Goal: Use online tool/utility: Utilize a website feature to perform a specific function

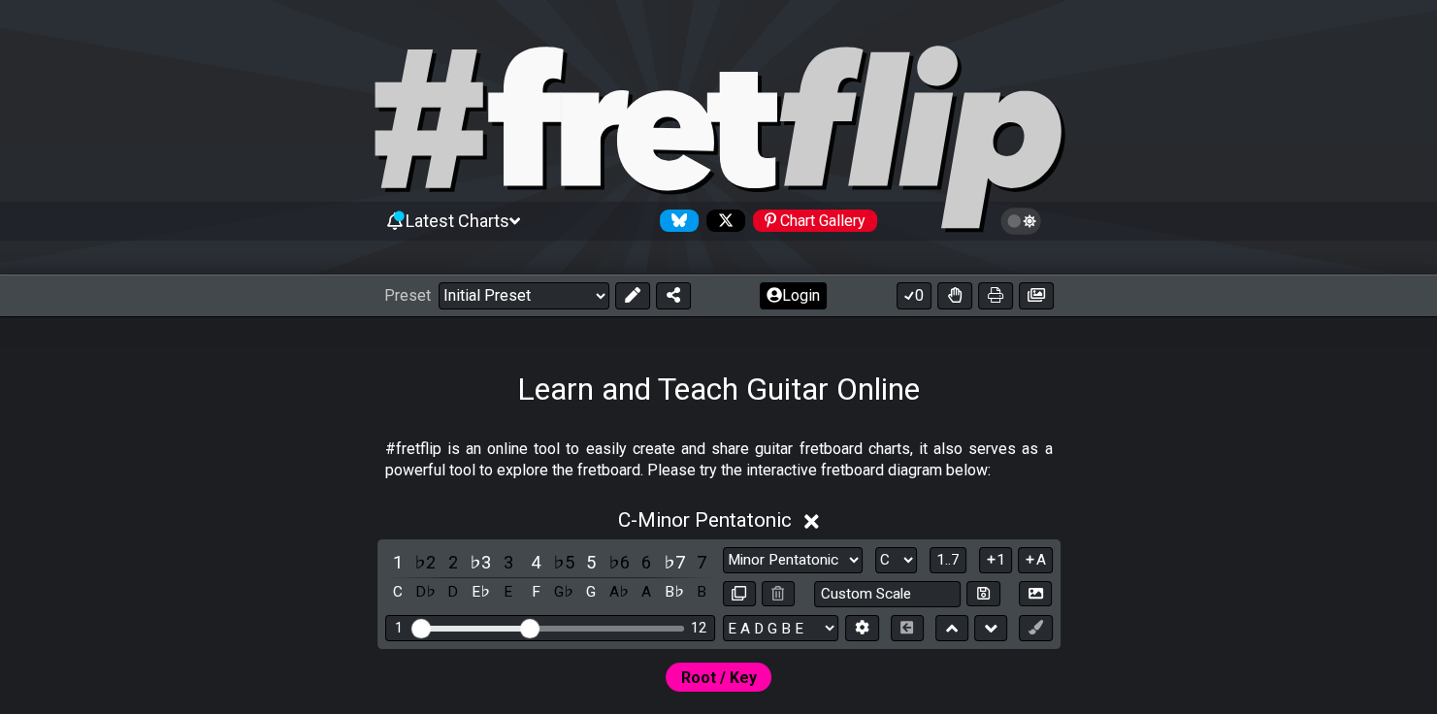
click at [786, 285] on button "Login" at bounding box center [793, 295] width 67 height 27
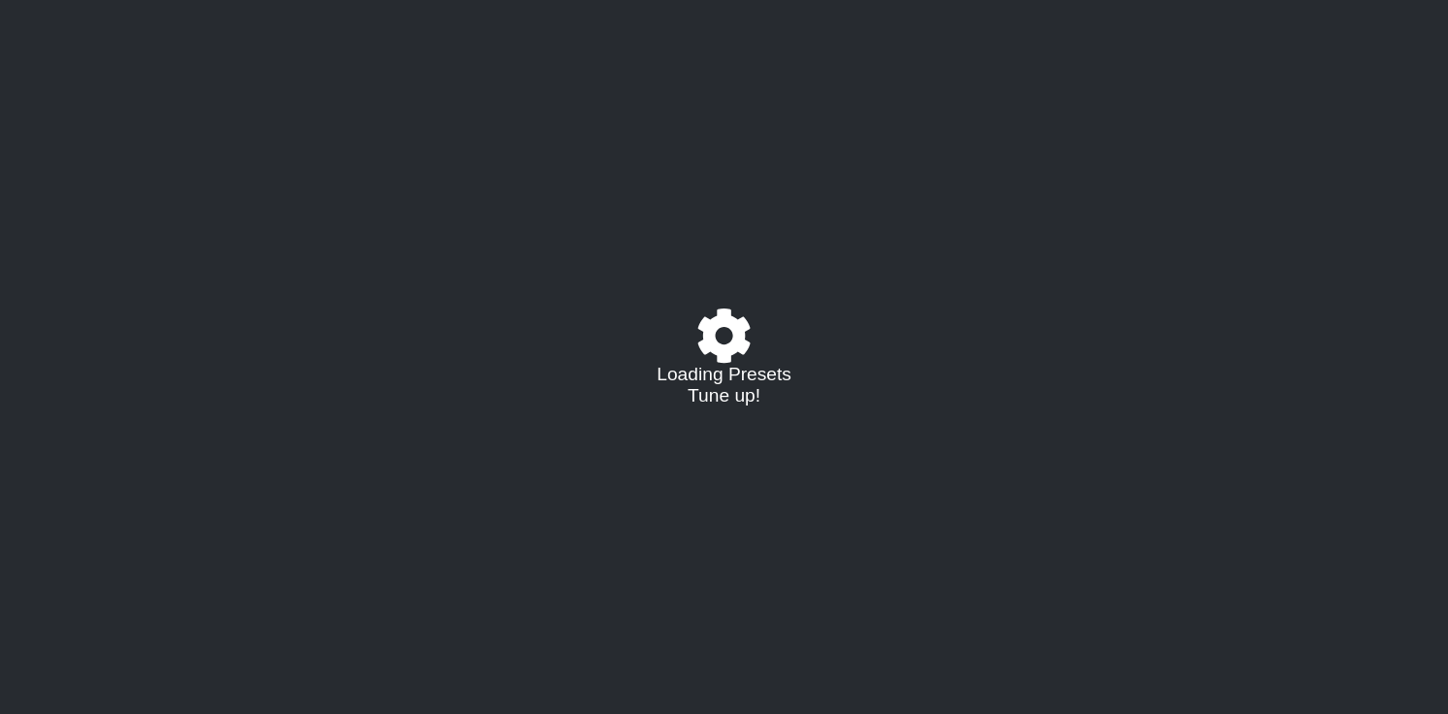
select select "C"
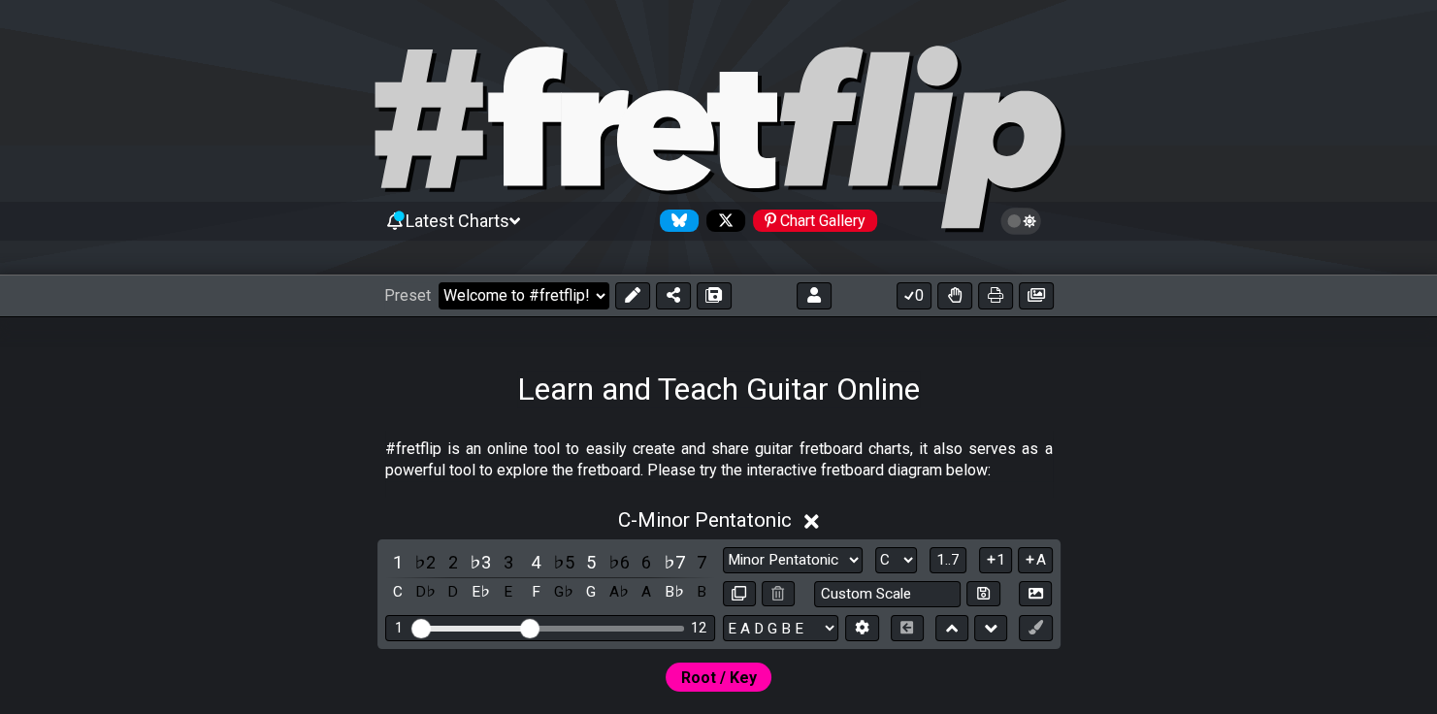
click at [555, 296] on select "Welcome to #fretflip! Initial Preset Custom Preset D Major Pentatonic / Shapes …" at bounding box center [523, 295] width 171 height 27
click at [438, 282] on select "Welcome to #fretflip! Initial Preset Custom Preset D Major Pentatonic / Shapes …" at bounding box center [523, 295] width 171 height 27
click at [505, 295] on select "Welcome to #fretflip! Initial Preset Custom Preset D Major Pentatonic / Shapes …" at bounding box center [523, 295] width 171 height 27
click at [438, 282] on select "Welcome to #fretflip! Initial Preset Custom Preset D Major Pentatonic / Shapes …" at bounding box center [523, 295] width 171 height 27
select select "/user-defined"
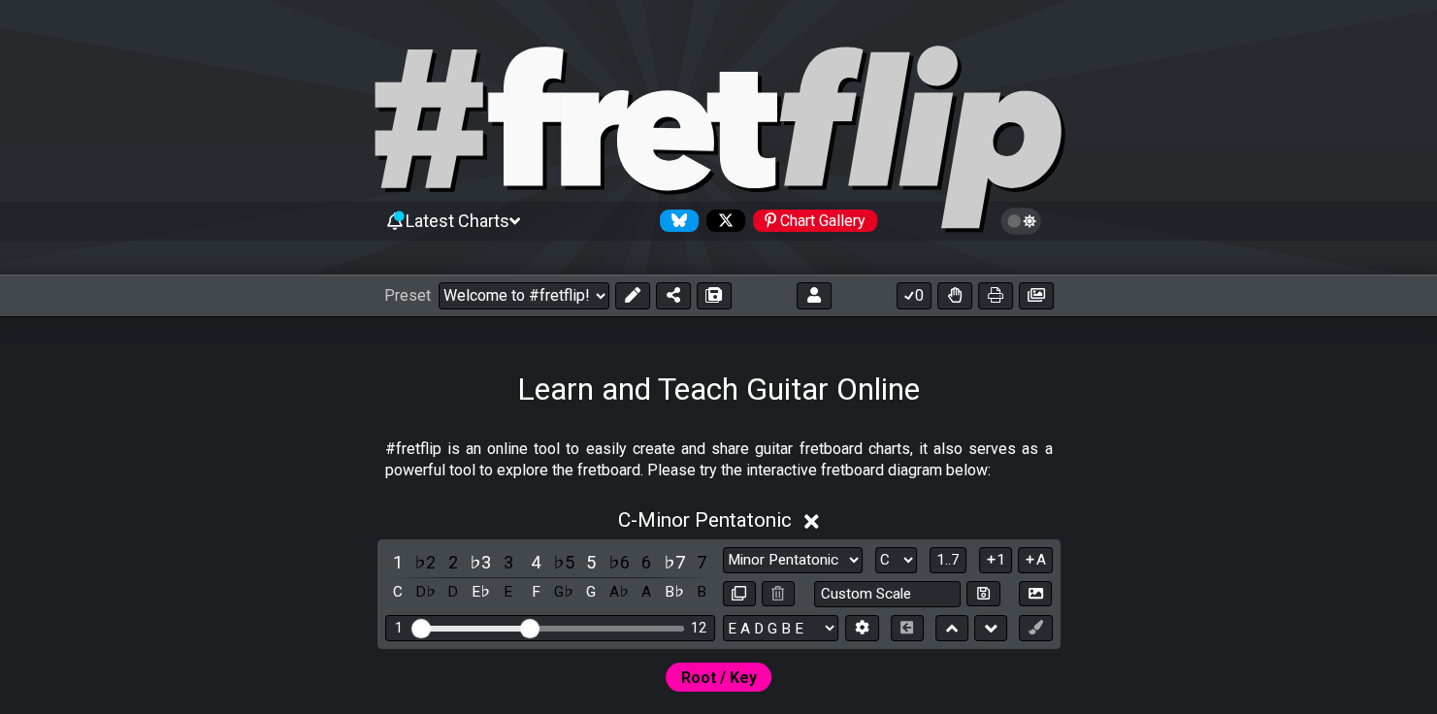
select select "A"
select select "Testing 1, 3 and 4"
select select "C"
select select "A"
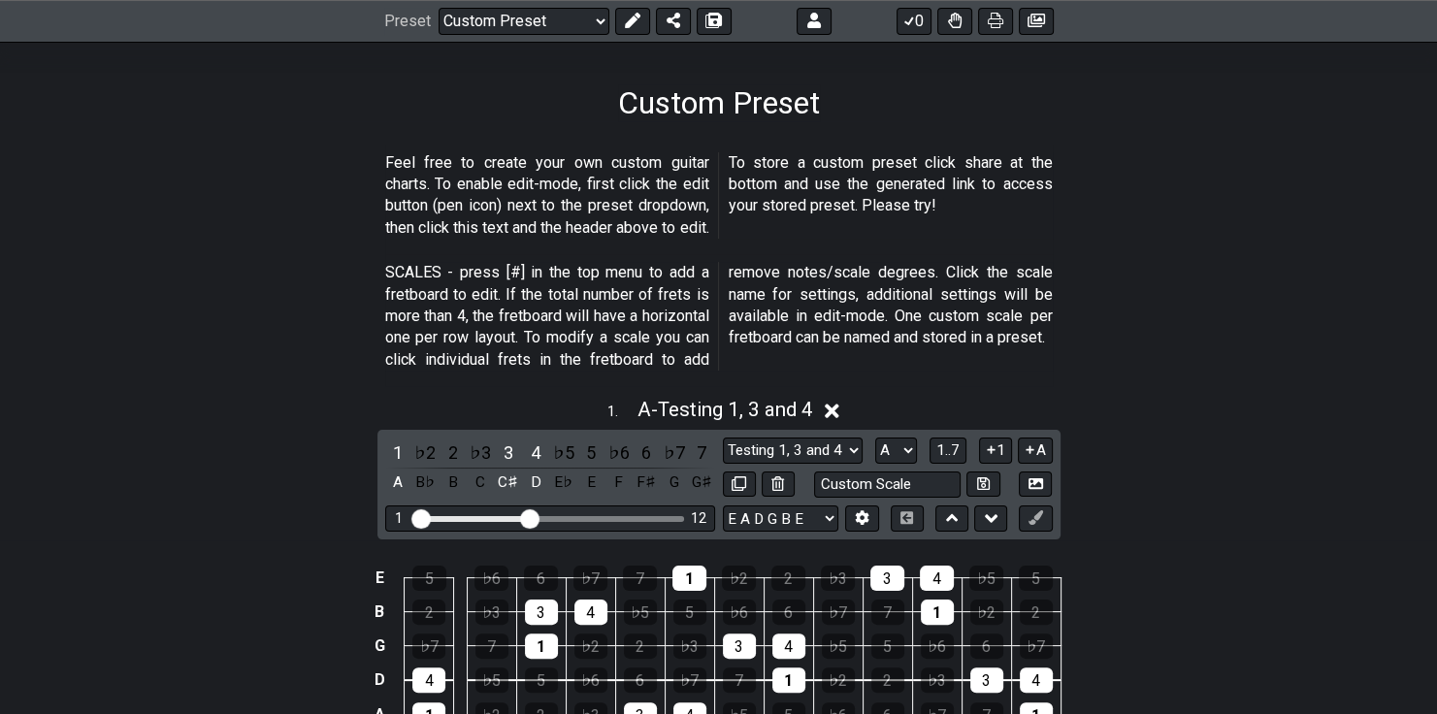
scroll to position [388, 0]
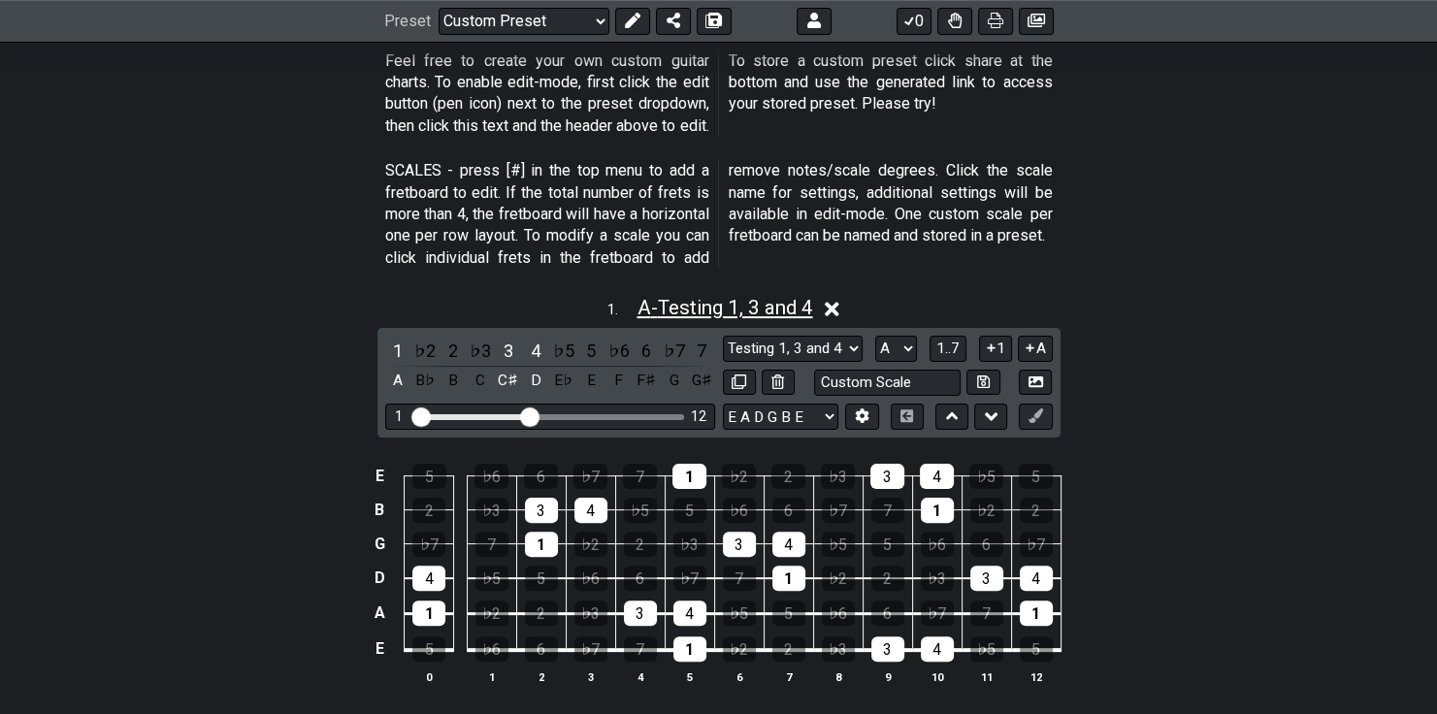
click at [643, 306] on span "A - Testing 1, 3 and 4" at bounding box center [724, 307] width 176 height 23
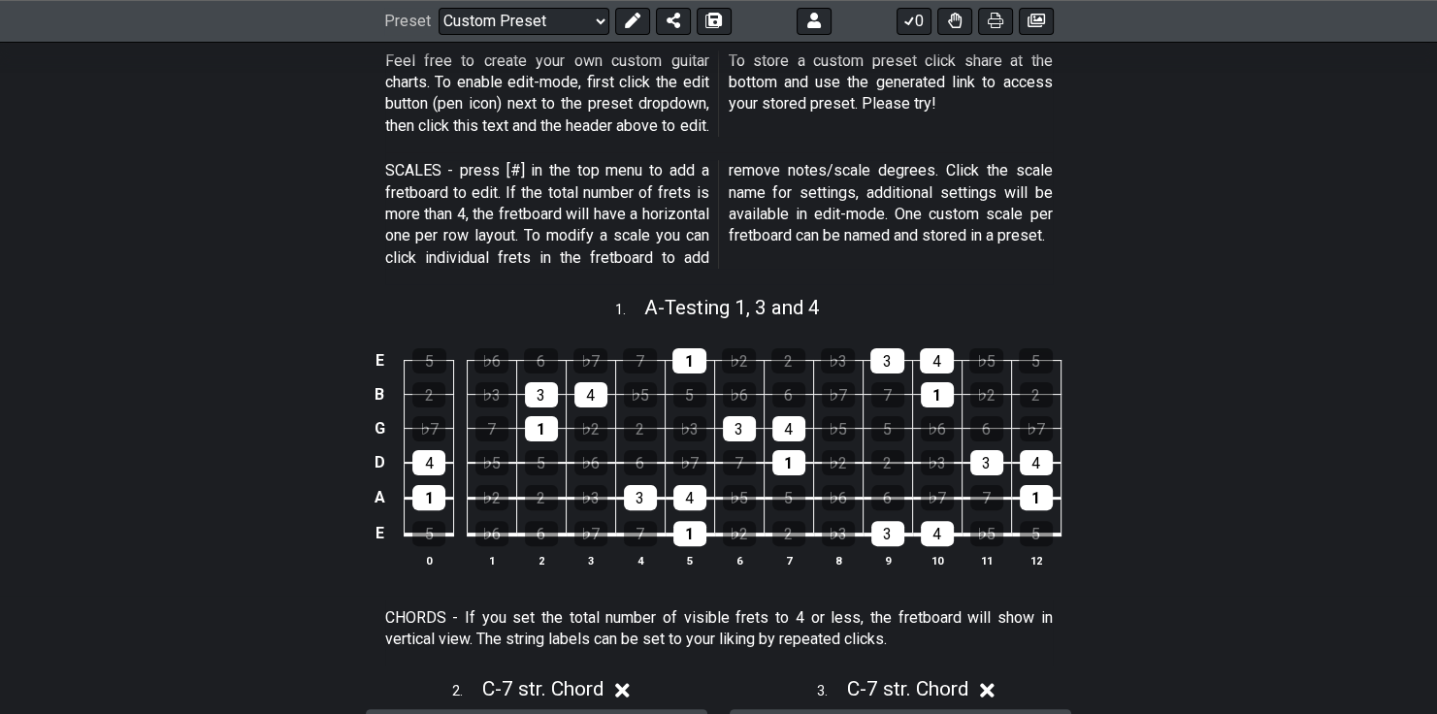
click at [707, 323] on div "E 5 ♭6 6 ♭7 7 1 ♭2 2 ♭3 3 4 ♭5 5 B 2 ♭3 3 4 ♭5 5 ♭6 6 ♭7 7 1 ♭2 2 G ♭7 7 1 ♭2 2…" at bounding box center [718, 459] width 1437 height 273
click at [702, 315] on span "A - Testing 1, 3 and 4" at bounding box center [732, 307] width 176 height 23
select select "A"
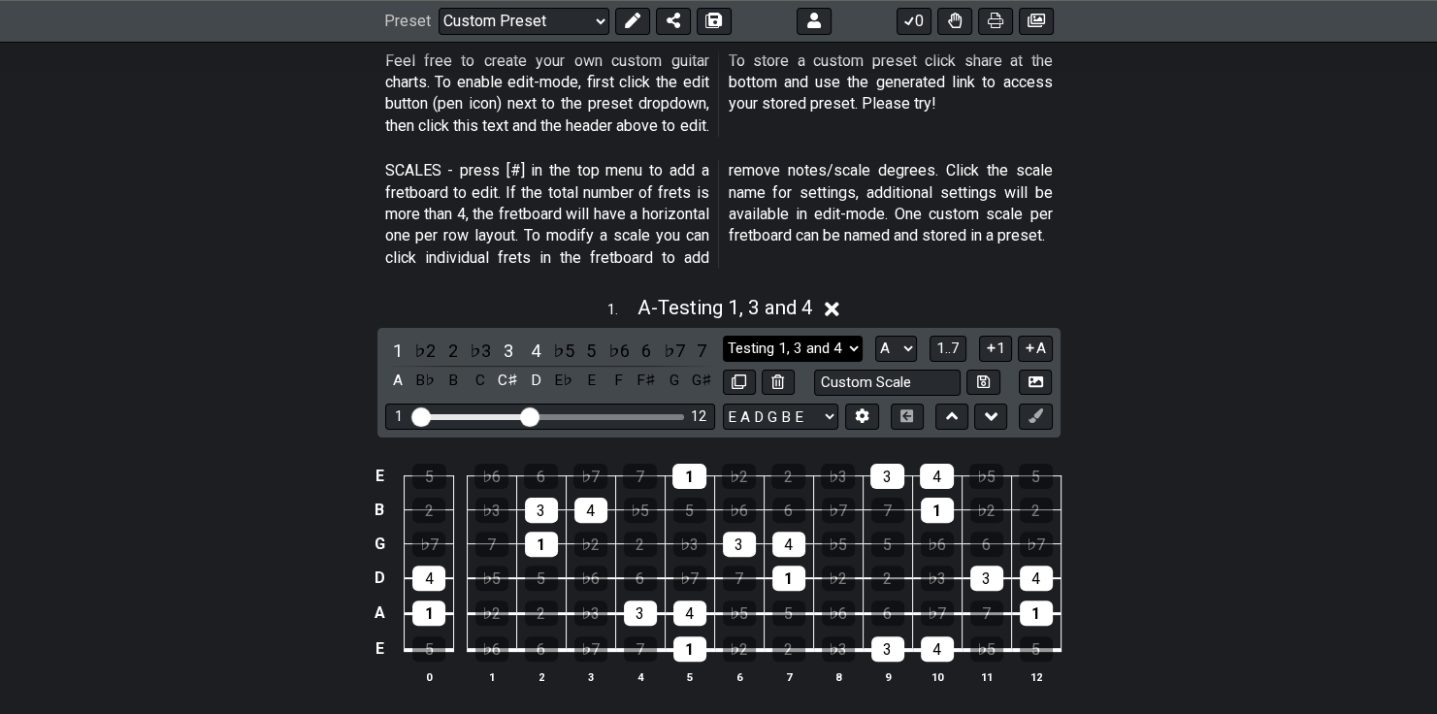
click at [769, 349] on select "Testing 1, 3 and 4 Testing 1, 3 and 4 Minor Pentatonic Major Pentatonic Minor B…" at bounding box center [793, 349] width 140 height 26
click at [772, 347] on select "Testing 1, 3 and 4 Testing 1, 3 and 4 Minor Pentatonic Major Pentatonic Minor B…" at bounding box center [793, 349] width 140 height 26
select select "Minor Pentatonic"
click at [723, 336] on select "Testing 1, 3 and 4 Testing 1, 3 and 4 Minor Pentatonic Major Pentatonic Minor B…" at bounding box center [793, 349] width 140 height 26
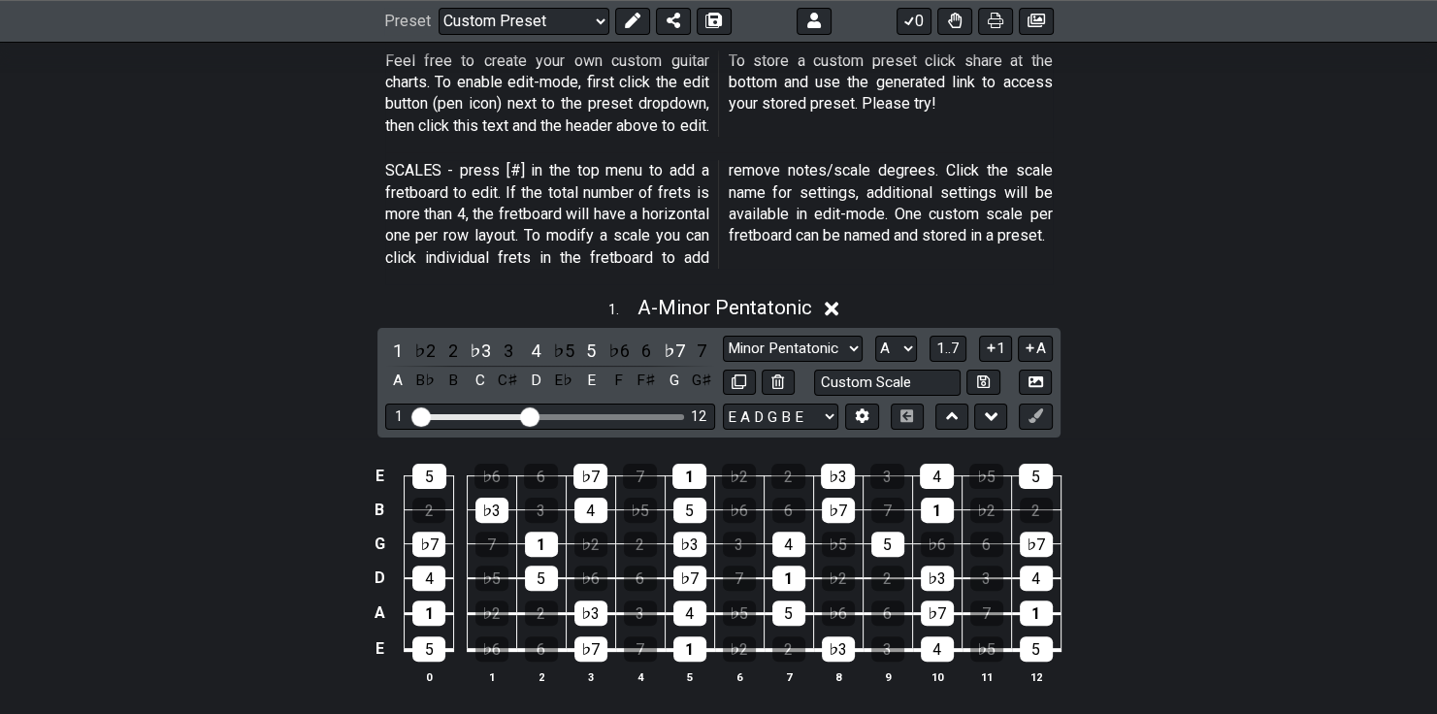
click at [899, 331] on div "1 ♭2 2 ♭3 3 4 ♭5 5 ♭6 6 ♭7 7 A B♭ B C C♯ D E♭ E F F♯ G G♯ Testing 1, 3 and 4 Te…" at bounding box center [718, 383] width 683 height 110
click at [904, 349] on select "A♭ A A♯ B♭ B C C♯ D♭ D D♯ E♭ E F F♯ G♭ G G♯" at bounding box center [896, 349] width 42 height 26
select select "E"
click at [875, 336] on select "A♭ A A♯ B♭ B C C♯ D♭ D D♯ E♭ E F F♯ G♭ G G♯" at bounding box center [896, 349] width 42 height 26
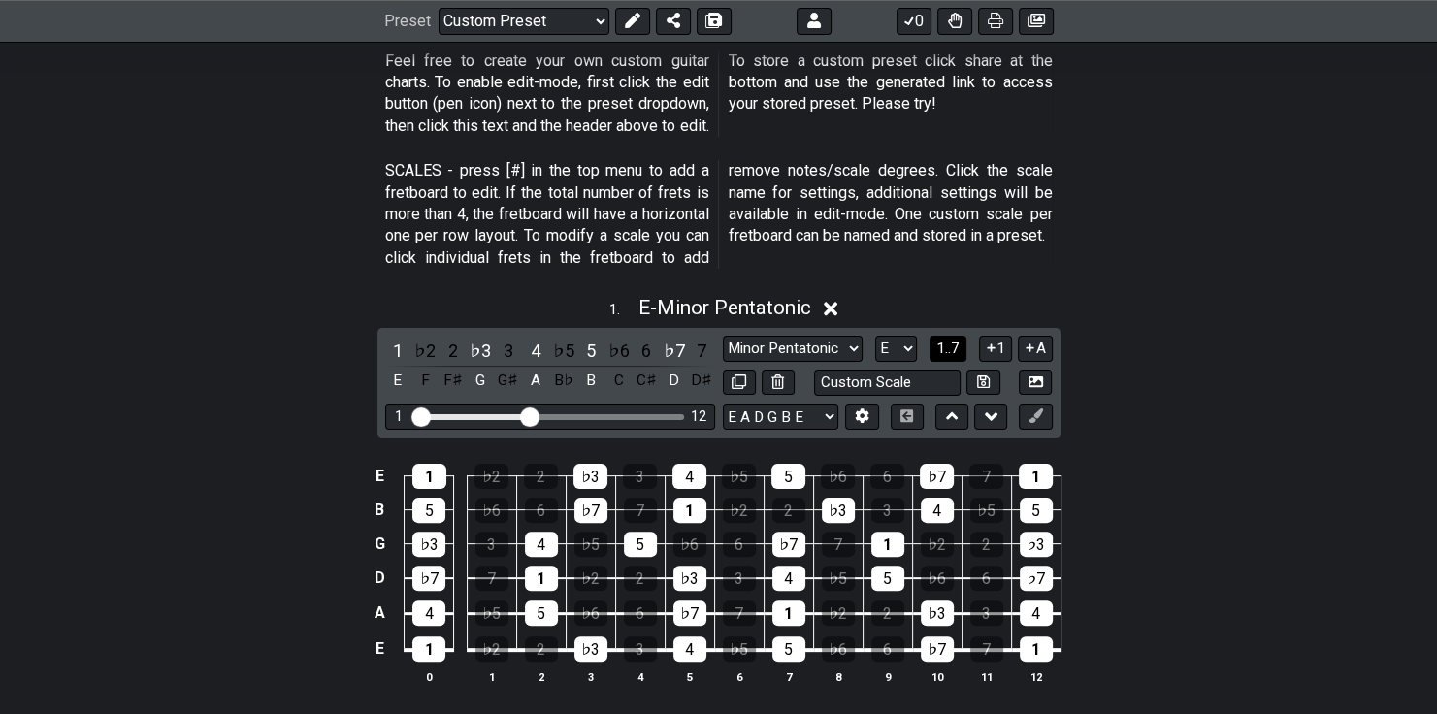
click at [943, 342] on span "1..7" at bounding box center [947, 348] width 23 height 17
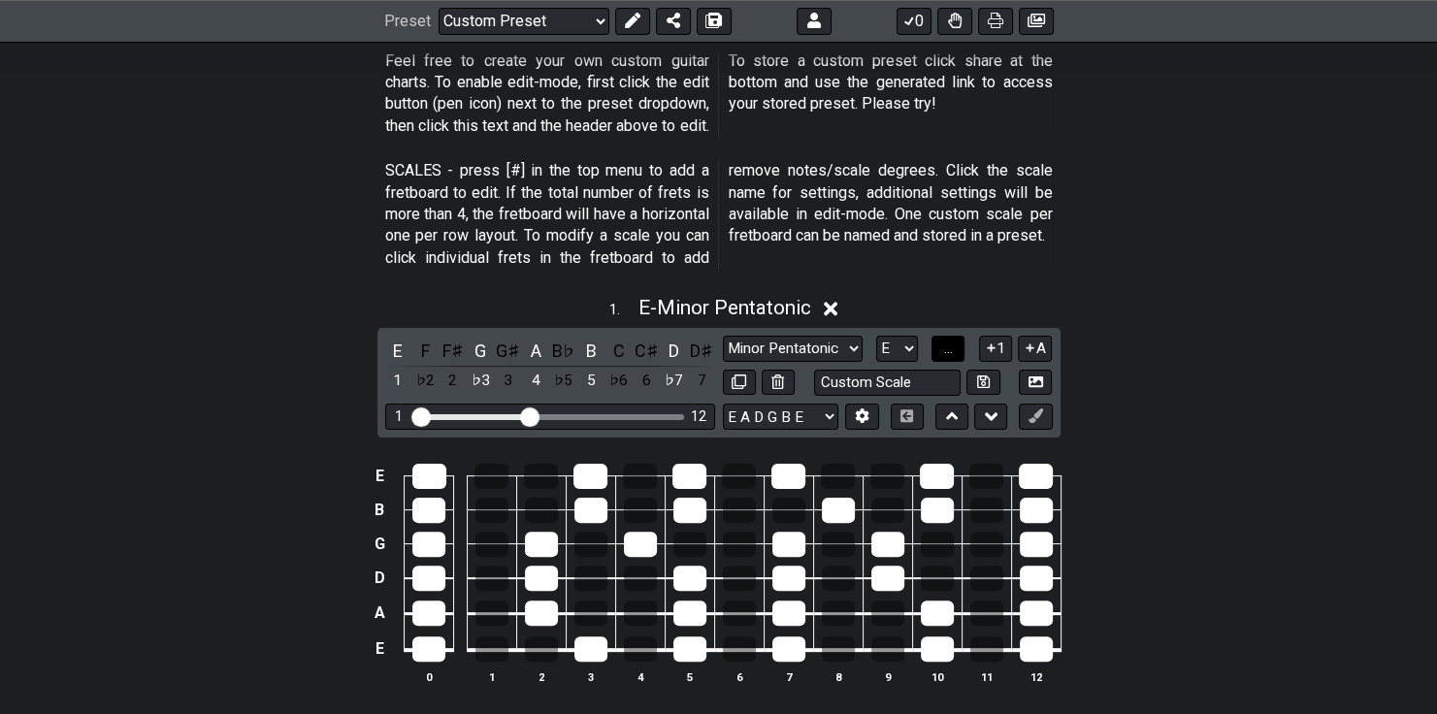
click at [944, 342] on span "..." at bounding box center [948, 348] width 9 height 17
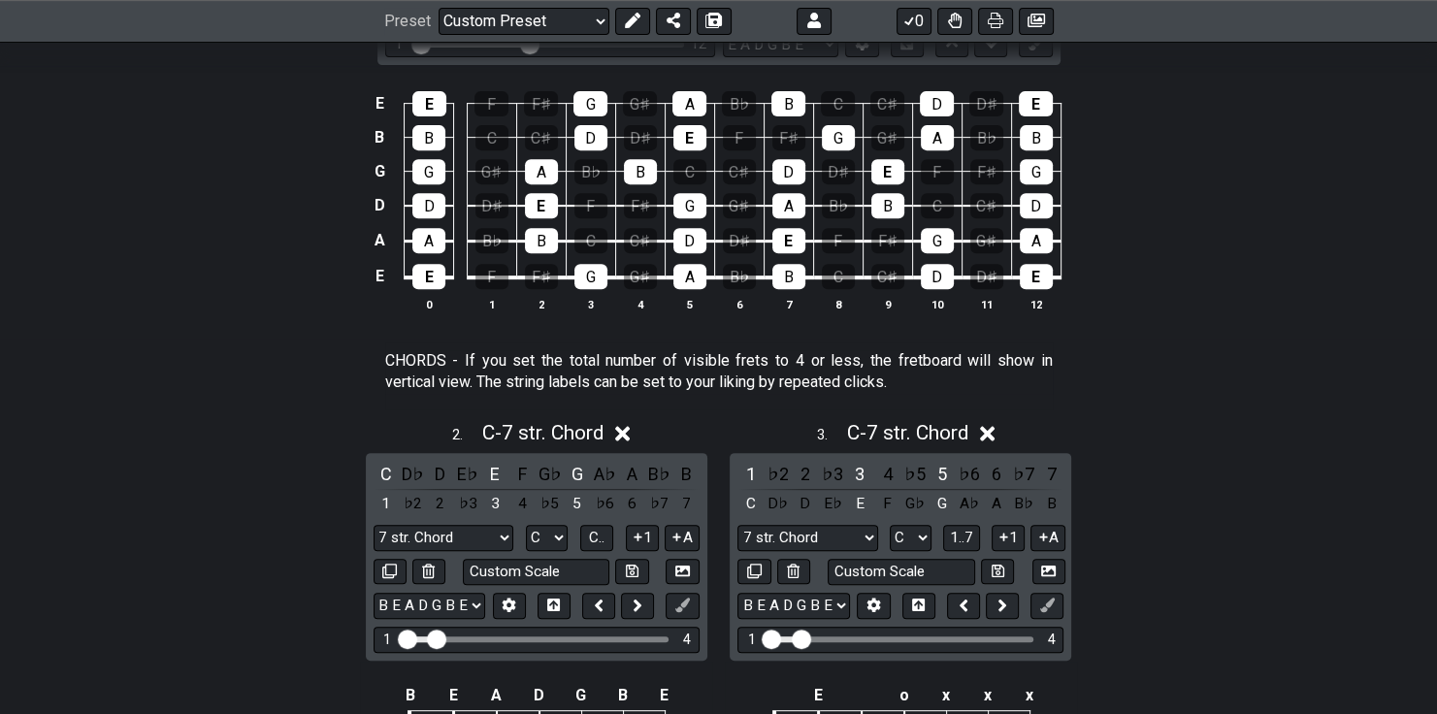
scroll to position [776, 0]
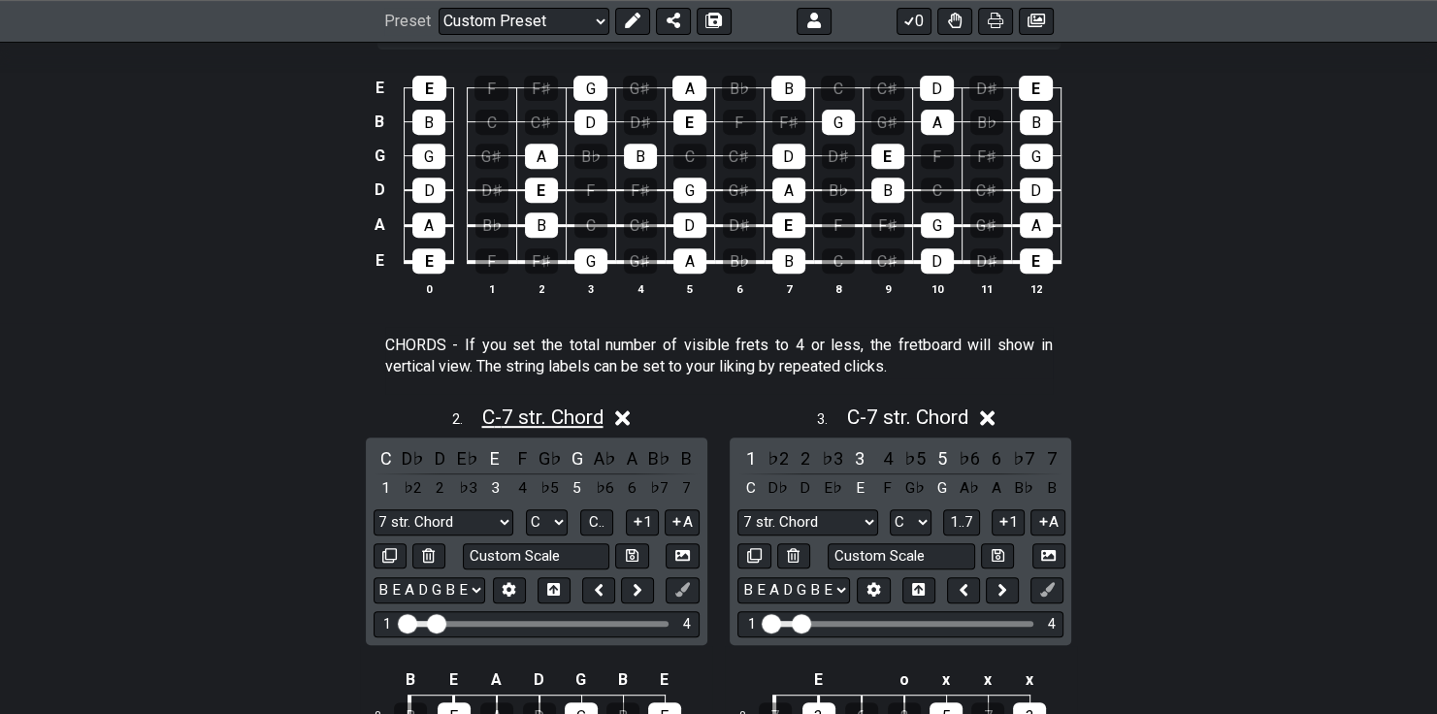
click at [508, 410] on span "C - 7 str. Chord" at bounding box center [541, 417] width 121 height 23
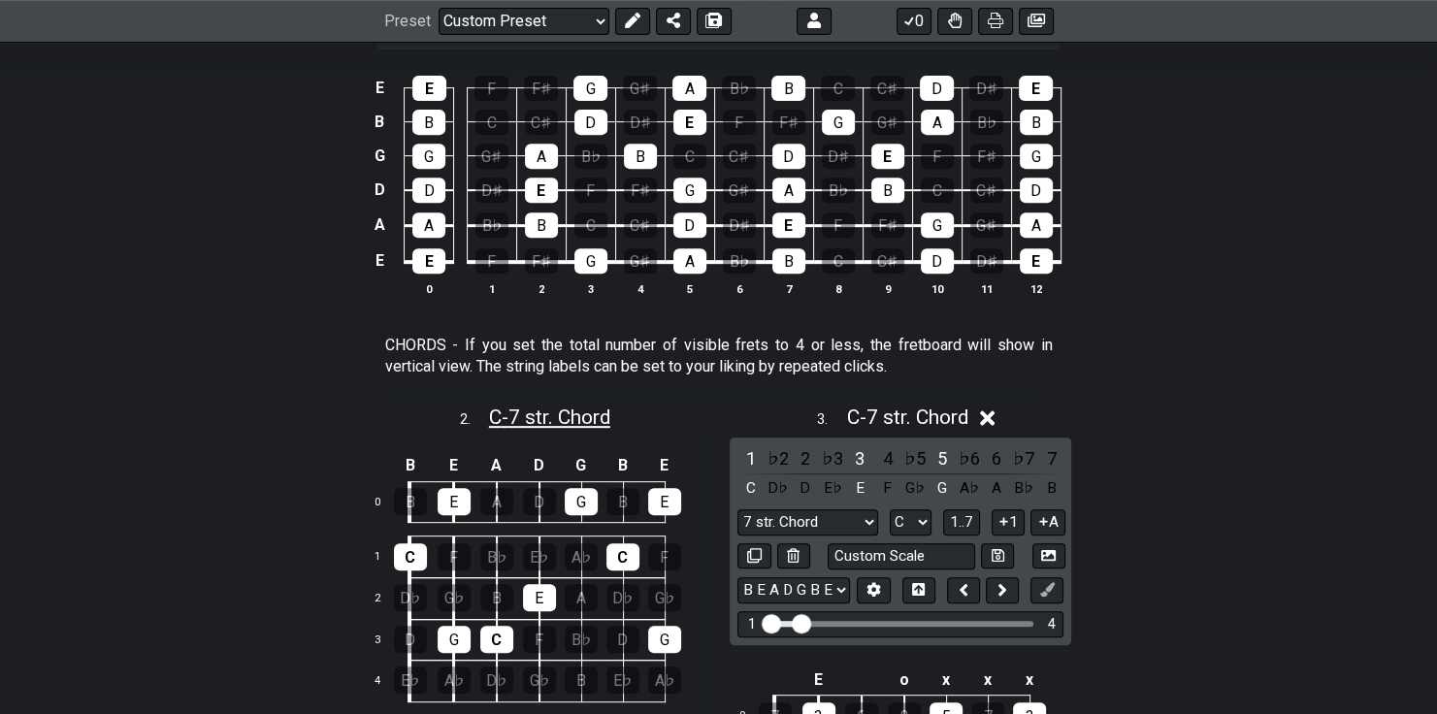
click at [508, 410] on span "C - 7 str. Chord" at bounding box center [549, 417] width 121 height 23
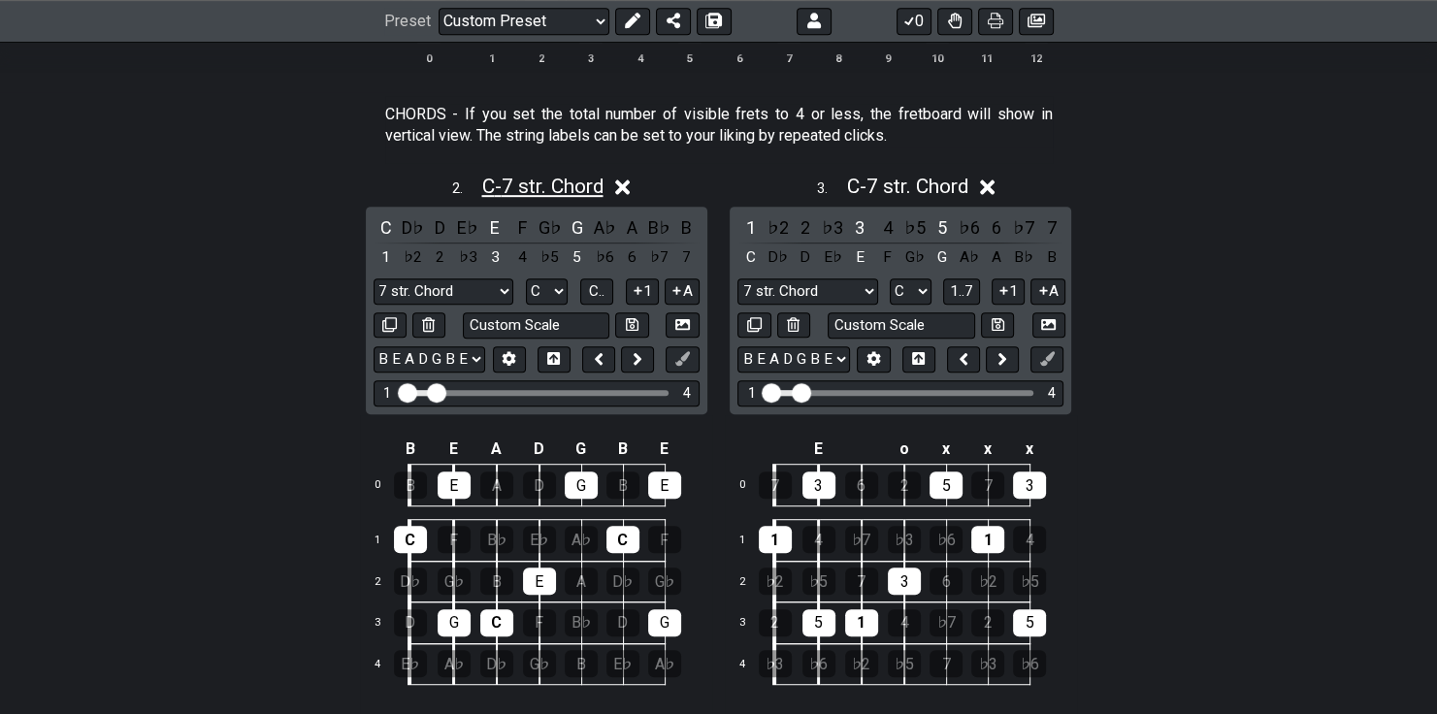
scroll to position [1009, 0]
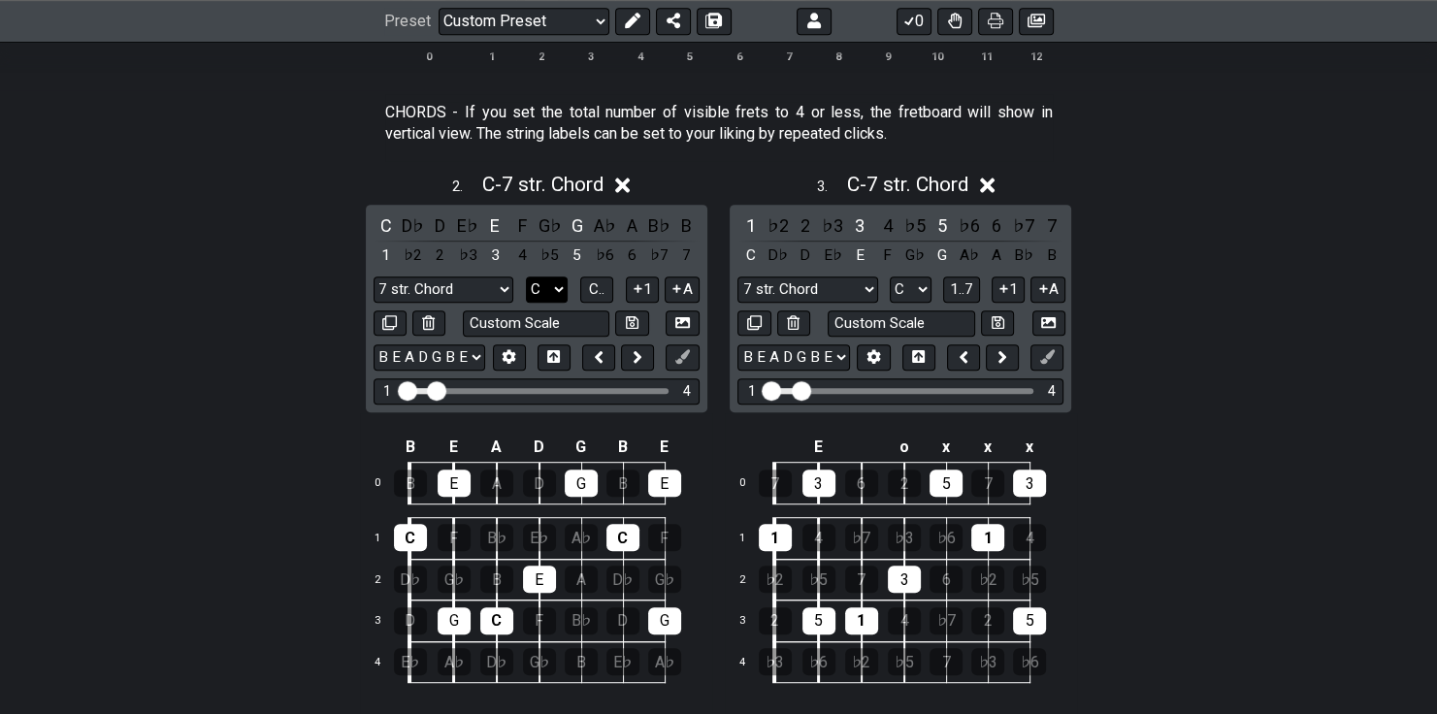
click at [554, 285] on select "A♭ A A♯ B♭ B C C♯ D♭ D D♯ E♭ E F F♯ G♭ G G♯" at bounding box center [547, 289] width 42 height 26
select select "E"
click at [526, 276] on select "A♭ A A♯ B♭ B C C♯ D♭ D D♯ E♭ E F F♯ G♭ G G♯" at bounding box center [547, 289] width 42 height 26
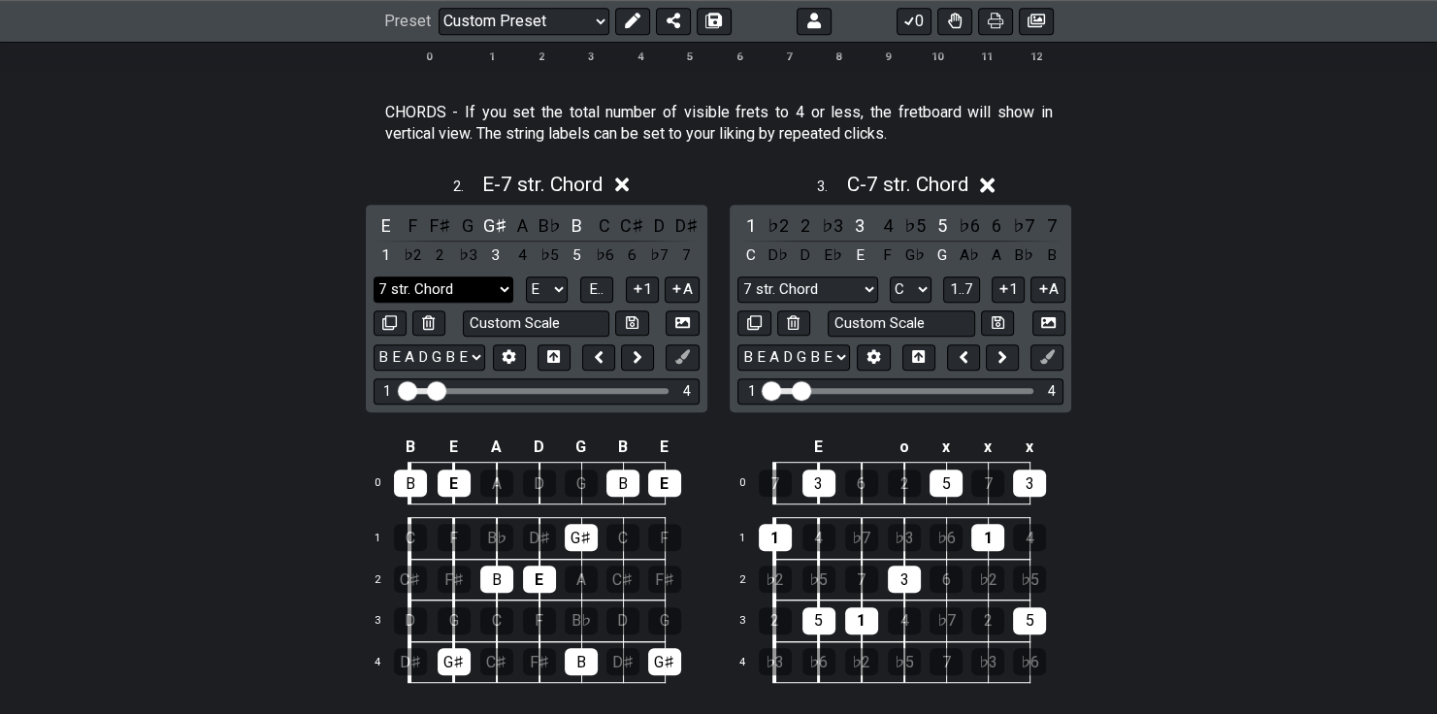
click at [487, 295] on select "7 str. Chord 7 str. Chord Minor Pentatonic Major Pentatonic Minor Blues Major B…" at bounding box center [443, 289] width 140 height 26
click at [398, 289] on select "7 str. Chord 7 str. Chord Minor Pentatonic Major Pentatonic Minor Blues Major B…" at bounding box center [443, 289] width 140 height 26
click at [498, 219] on div "G♯" at bounding box center [494, 225] width 25 height 26
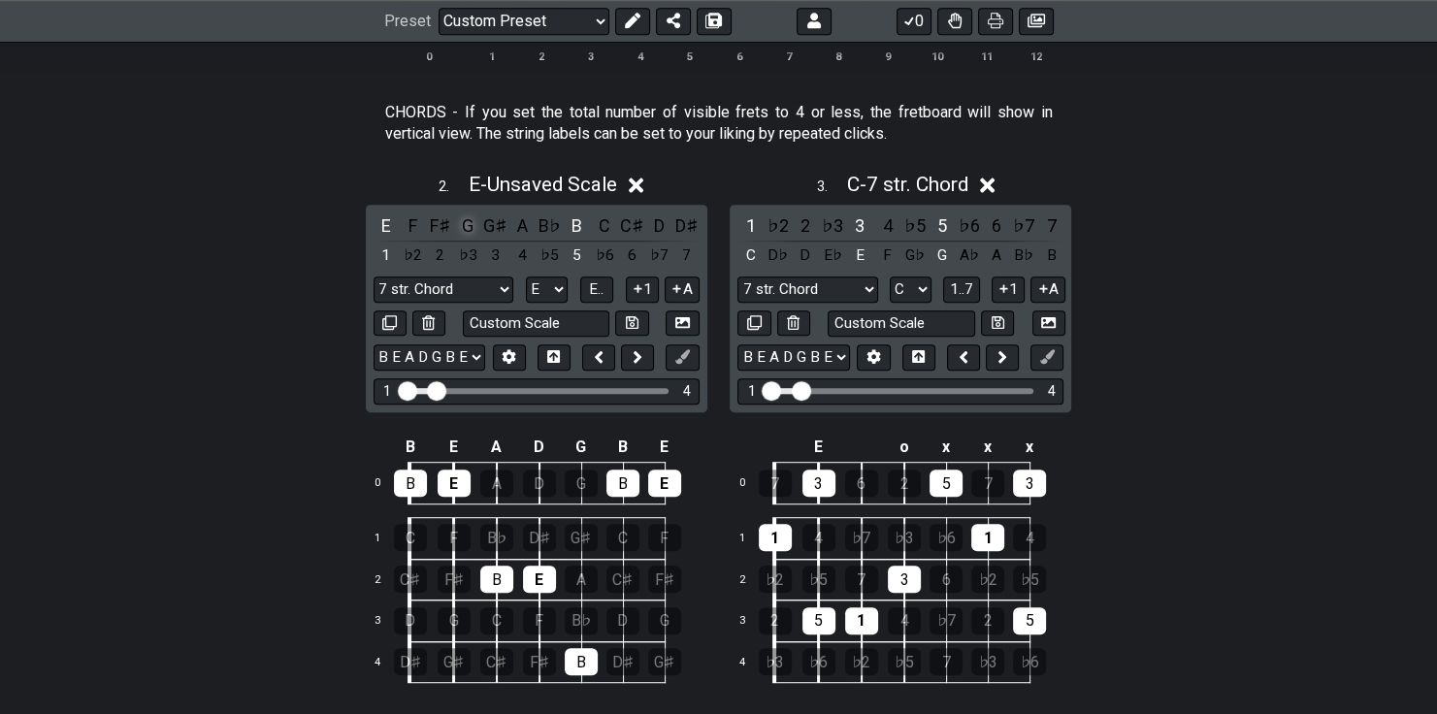
click at [472, 229] on div "G" at bounding box center [467, 225] width 25 height 26
click at [510, 324] on input "text" at bounding box center [536, 323] width 147 height 26
click at [513, 321] on input "Eminor 7" at bounding box center [536, 323] width 147 height 26
click at [524, 325] on input "Em 7" at bounding box center [536, 323] width 147 height 26
type input "Em 7"
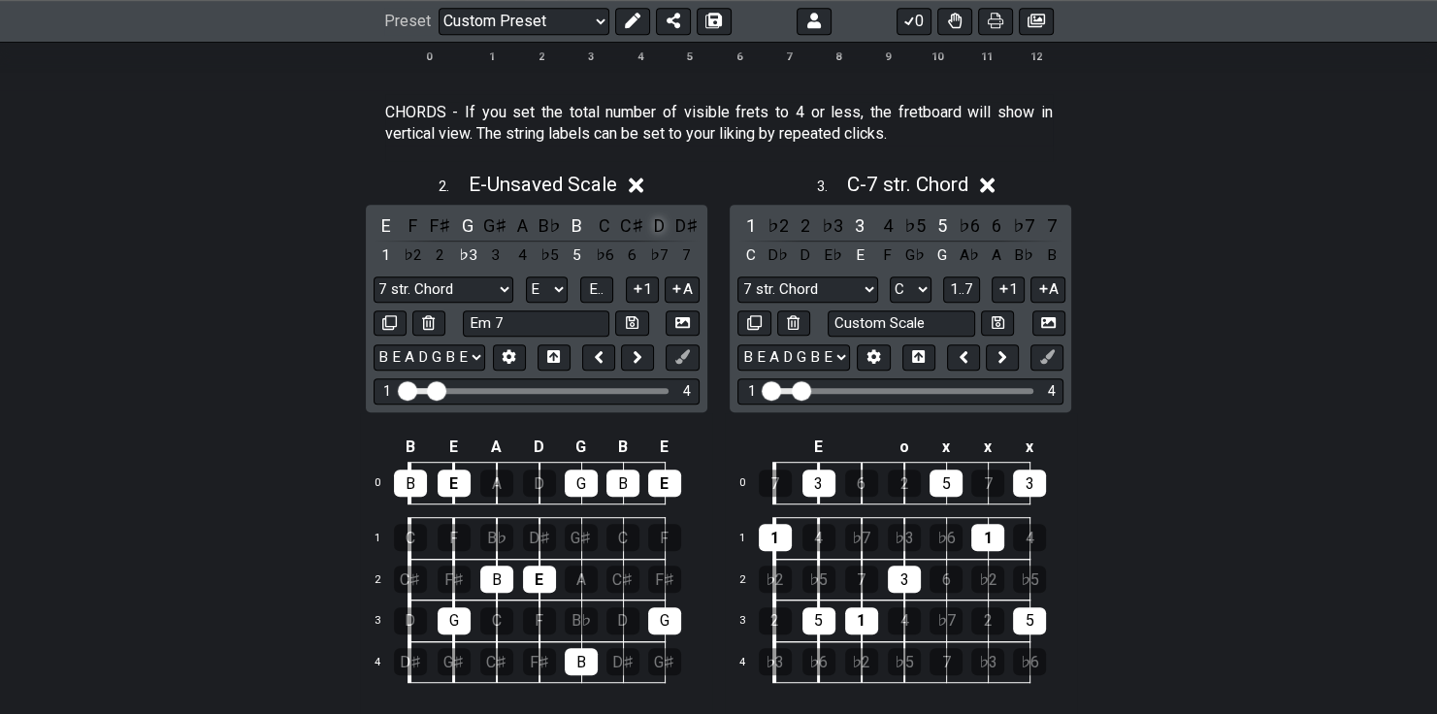
click at [666, 232] on div "D" at bounding box center [658, 225] width 25 height 26
click at [542, 181] on span "E - Unsaved Scale" at bounding box center [542, 184] width 148 height 23
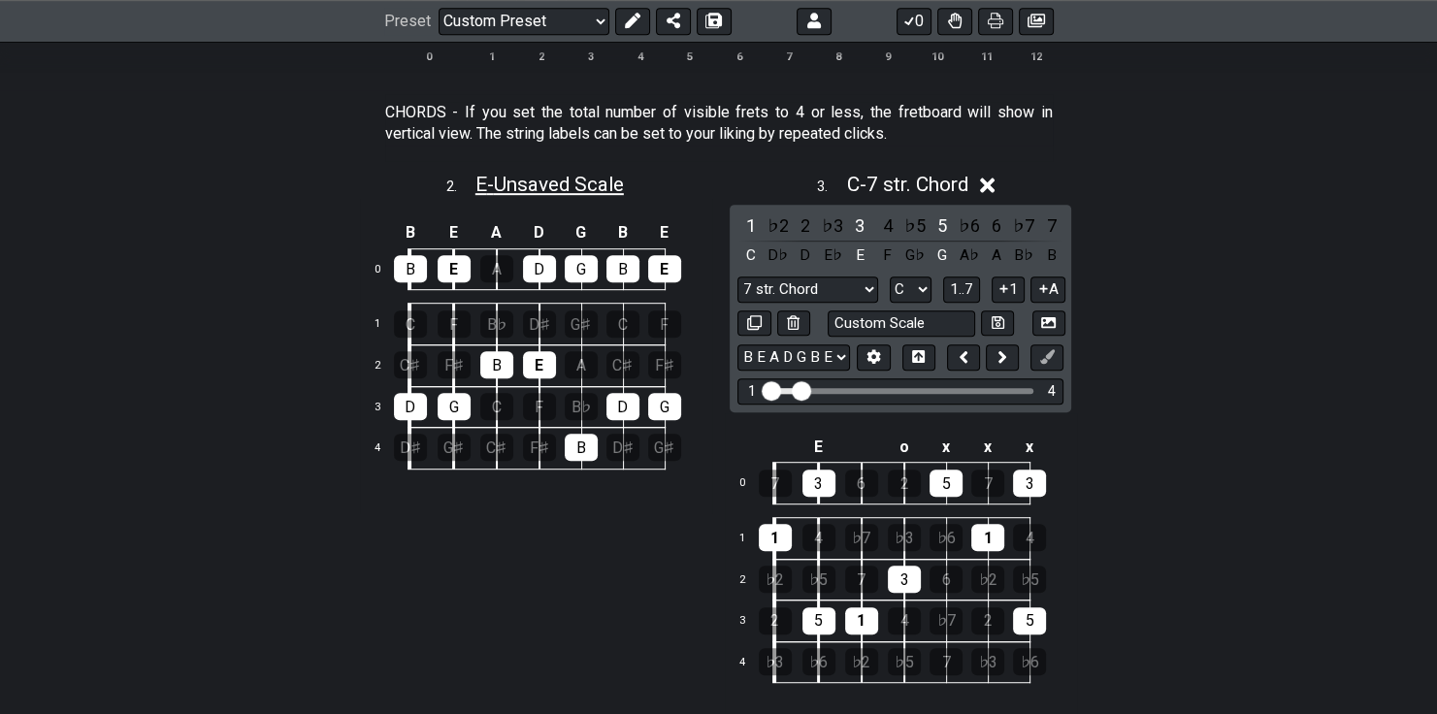
click at [542, 181] on span "E - Unsaved Scale" at bounding box center [549, 184] width 148 height 23
select select "E"
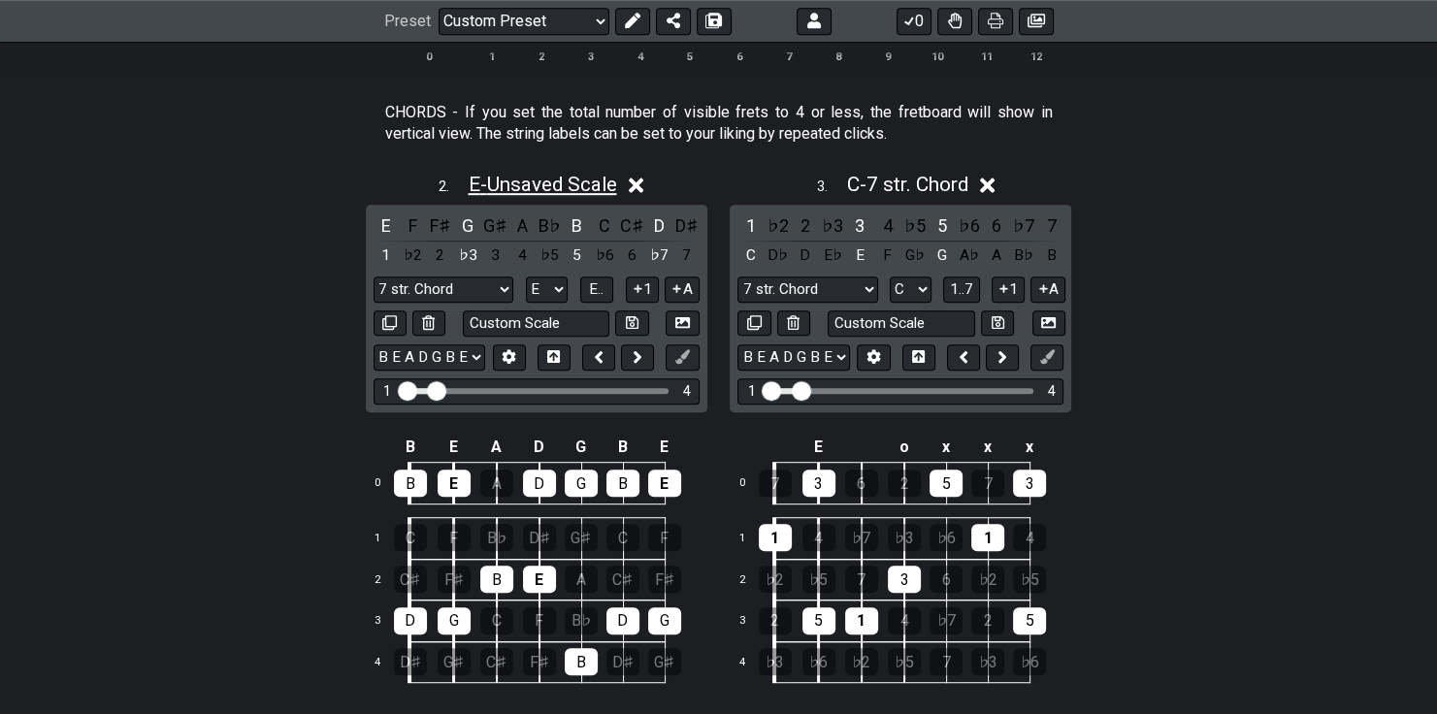
drag, startPoint x: 542, startPoint y: 181, endPoint x: 524, endPoint y: 188, distance: 19.6
click at [524, 188] on span "E - Unsaved Scale" at bounding box center [542, 184] width 148 height 23
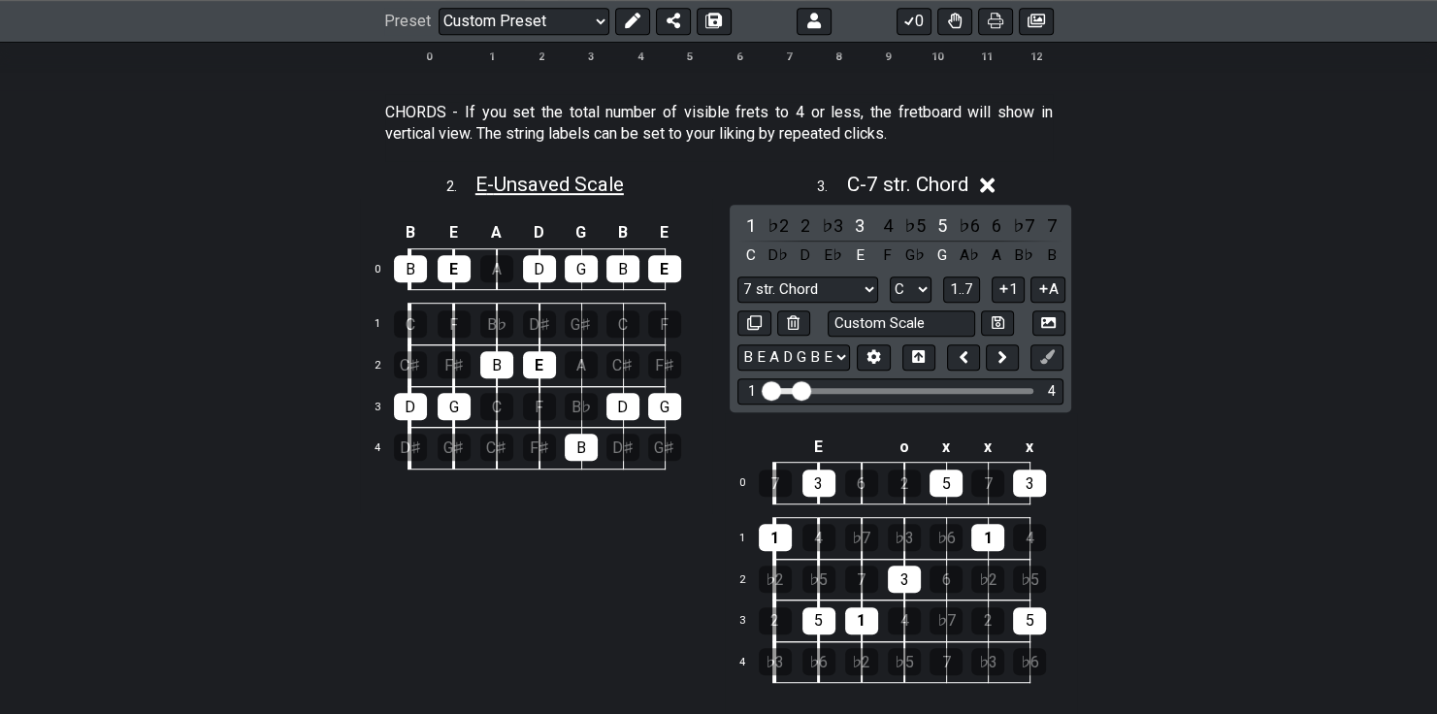
click at [524, 188] on span "E - Unsaved Scale" at bounding box center [549, 184] width 148 height 23
select select "E"
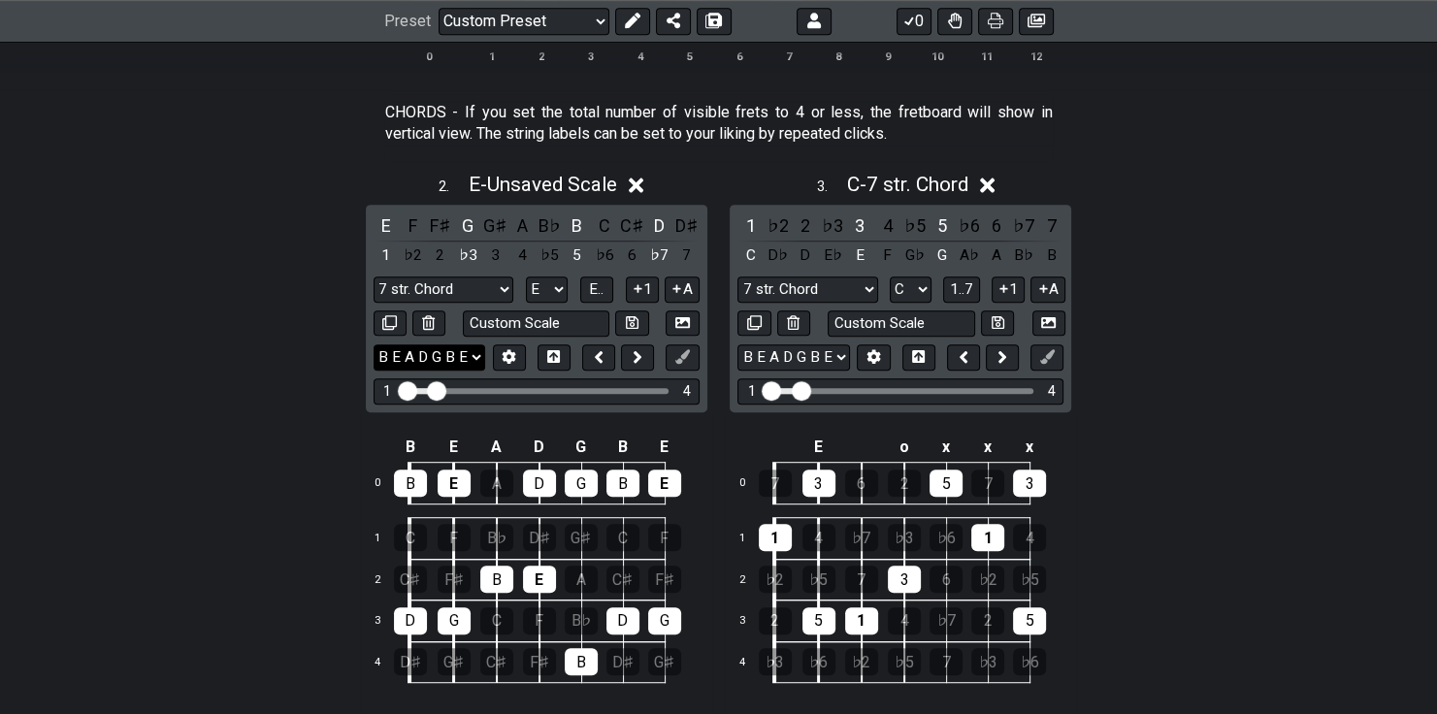
click at [477, 354] on select "B E A D G B E B E A D G B E E A D G B E B E A D F♯ B A D G C E A D A D G B E E♭…" at bounding box center [429, 357] width 112 height 26
select select "E A D G B E"
click at [373, 344] on select "B E A D G B E B E A D G B E E A D G B E B E A D F♯ B A D G C E A D A D G B E E♭…" at bounding box center [429, 357] width 112 height 26
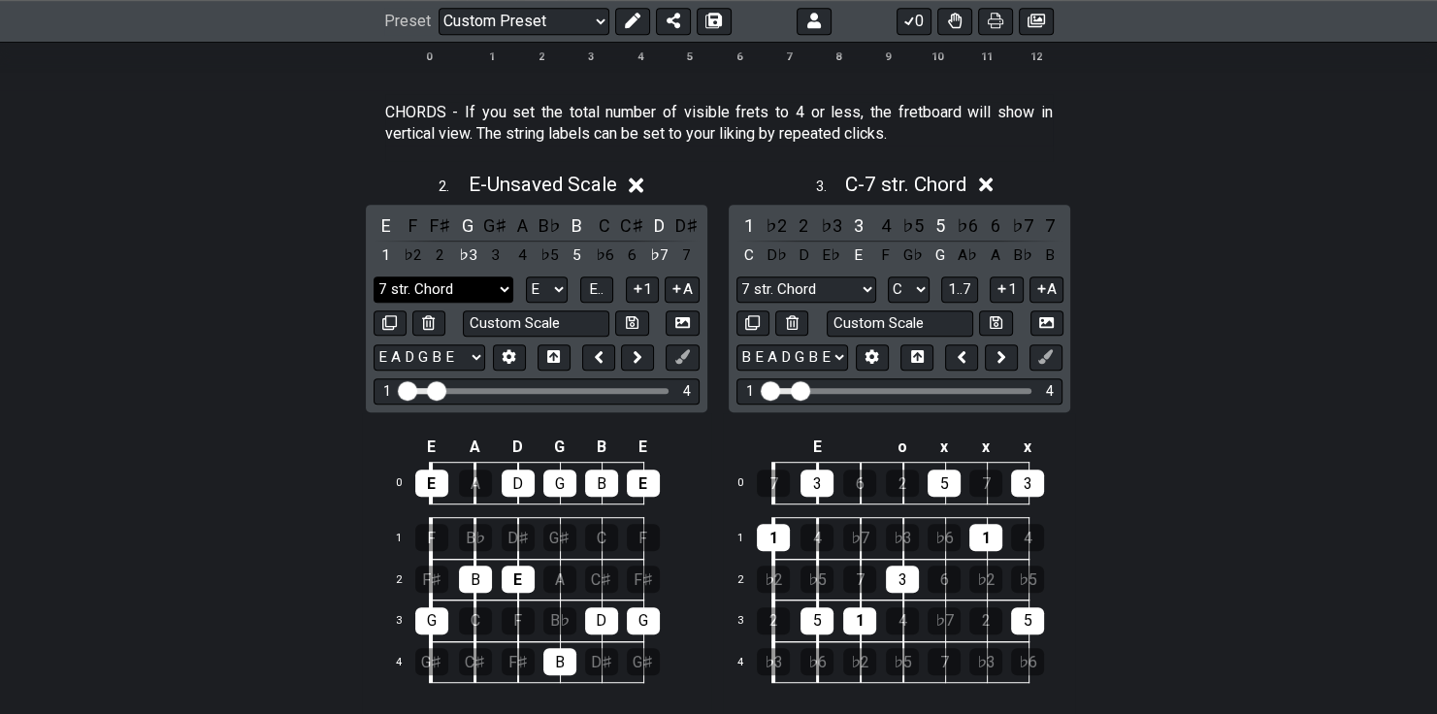
click at [476, 280] on select "7 str. Chord 7 str. Chord Minor Pentatonic Major Pentatonic Minor Blues Major B…" at bounding box center [443, 289] width 140 height 26
select select "Minor Pentatonic"
click at [373, 276] on select "7 str. Chord 7 str. Chord Minor Pentatonic Major Pentatonic Minor Blues Major B…" at bounding box center [443, 289] width 140 height 26
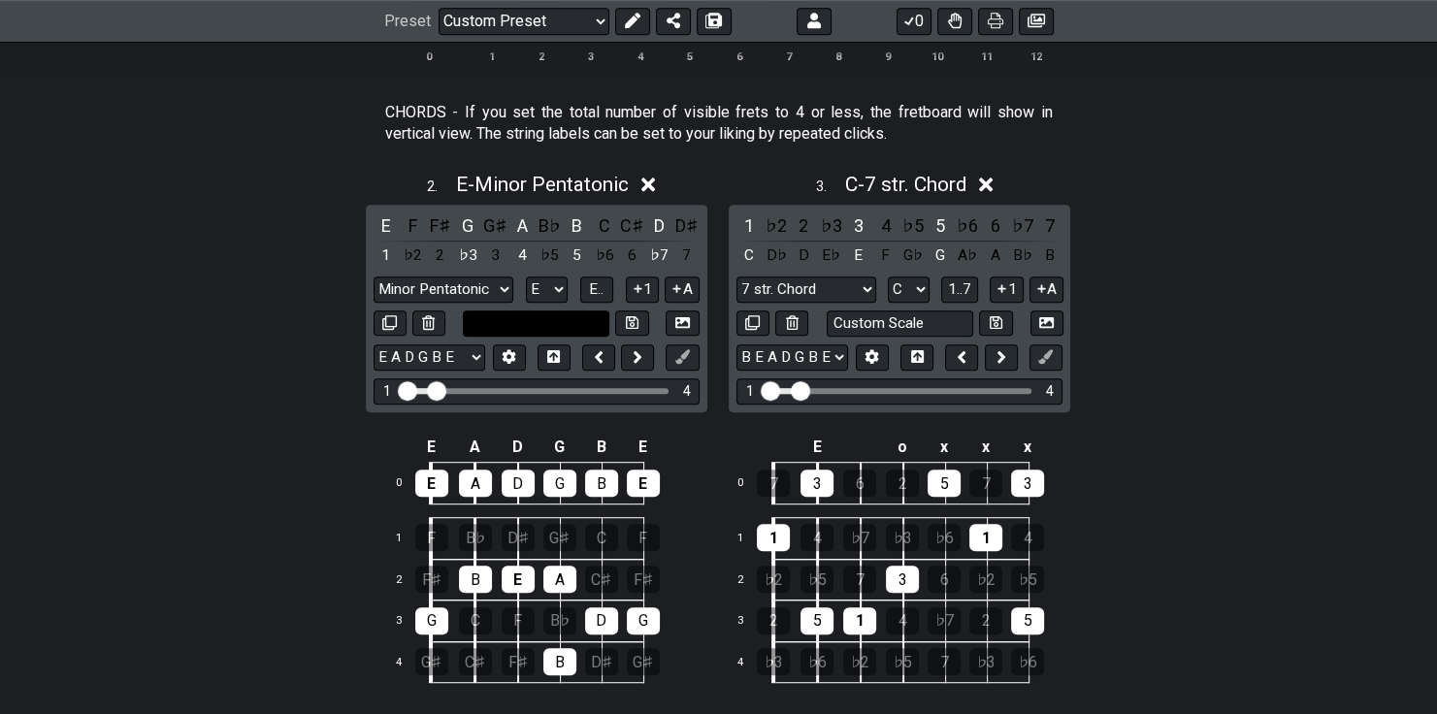
click at [538, 326] on input "text" at bounding box center [536, 323] width 147 height 26
type input "Em7 chord"
click at [508, 322] on input "Em7 chord" at bounding box center [536, 323] width 147 height 26
click at [640, 321] on button at bounding box center [631, 323] width 33 height 26
select select "Em7 chord"
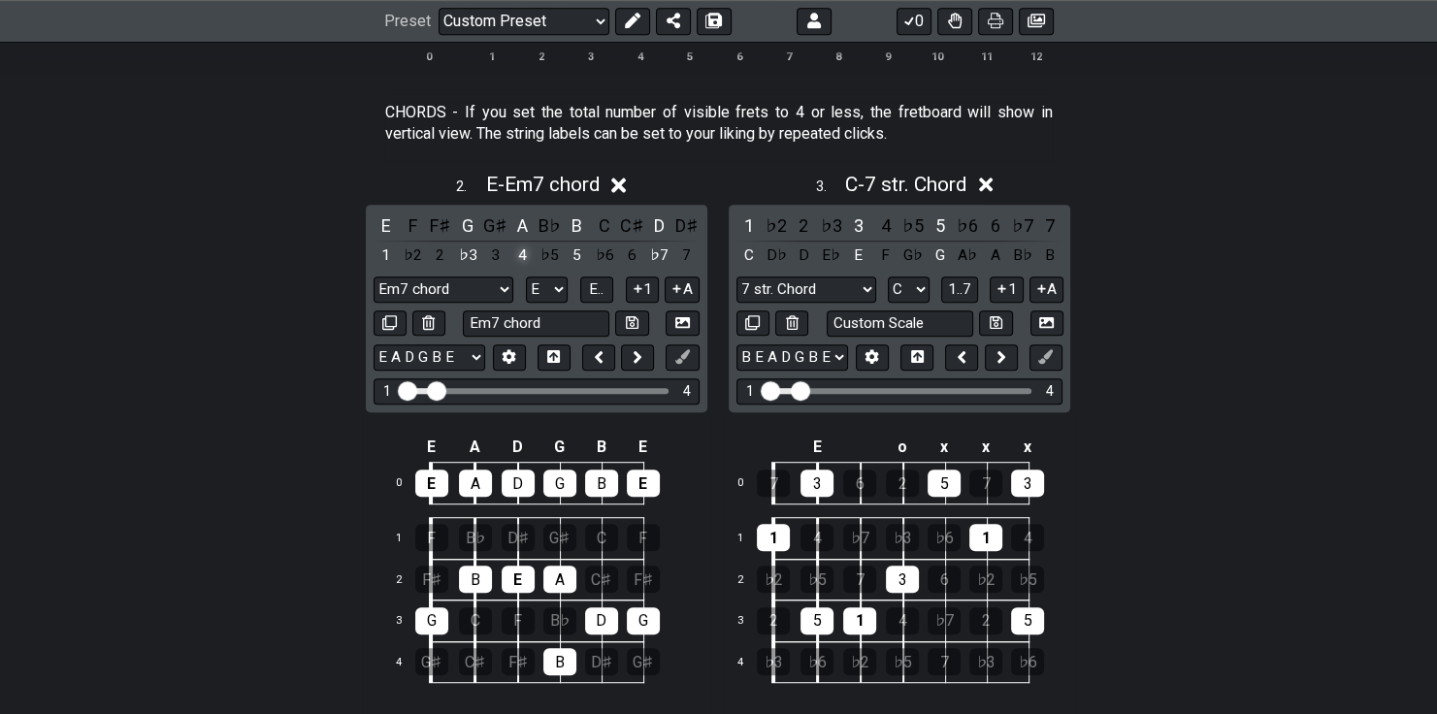
click at [525, 253] on div "4" at bounding box center [521, 256] width 25 height 26
click at [639, 321] on button at bounding box center [631, 323] width 33 height 26
click at [915, 288] on select "A♭ A A♯ B♭ B C C♯ D♭ D D♯ E♭ E F F♯ G♭ G G♯" at bounding box center [909, 289] width 42 height 26
select select "G"
click at [888, 276] on select "A♭ A A♯ B♭ B C C♯ D♭ D D♯ E♭ E F F♯ G♭ G G♯" at bounding box center [909, 289] width 42 height 26
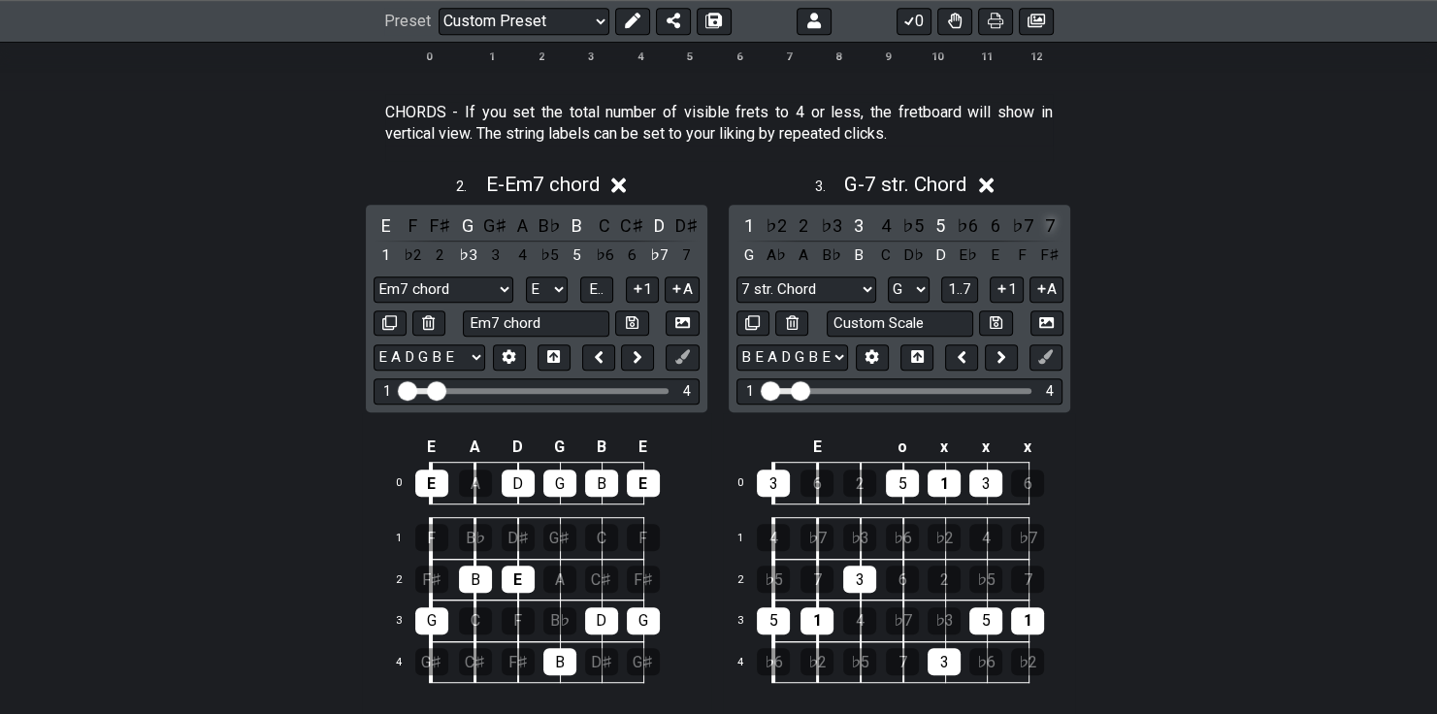
click at [1045, 221] on div "7" at bounding box center [1049, 225] width 25 height 26
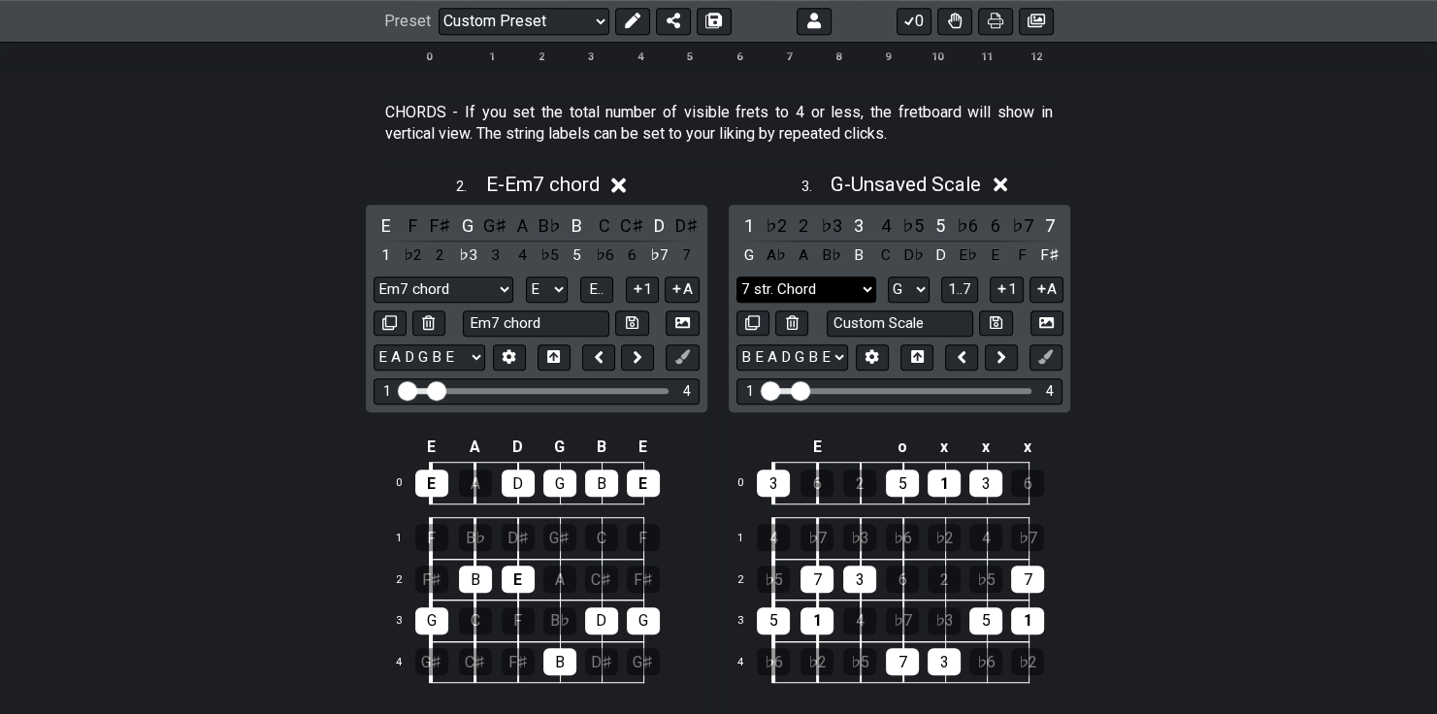
click at [823, 292] on select "7 str. Chord 7 str. Chord Minor Pentatonic Major Pentatonic Minor Blues Major B…" at bounding box center [806, 289] width 140 height 26
click at [736, 276] on select "7 str. Chord 7 str. Chord Minor Pentatonic Major Pentatonic Minor Blues Major B…" at bounding box center [806, 289] width 140 height 26
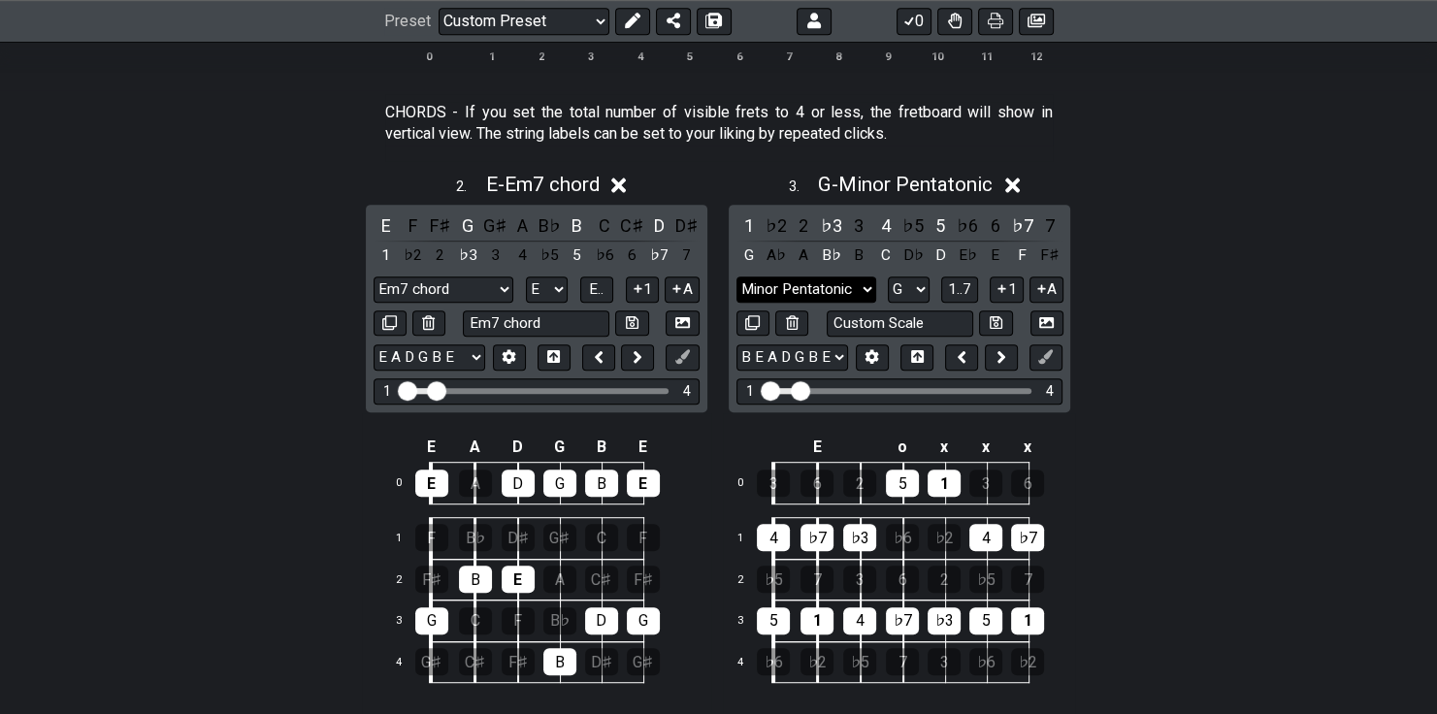
click at [788, 294] on select "7 str. Chord 7 str. Chord Minor Pentatonic Major Pentatonic Minor Blues Major B…" at bounding box center [806, 289] width 140 height 26
select select "Major Pentatonic"
click at [736, 276] on select "7 str. Chord 7 str. Chord Minor Pentatonic Major Pentatonic Minor Blues Major B…" at bounding box center [806, 289] width 140 height 26
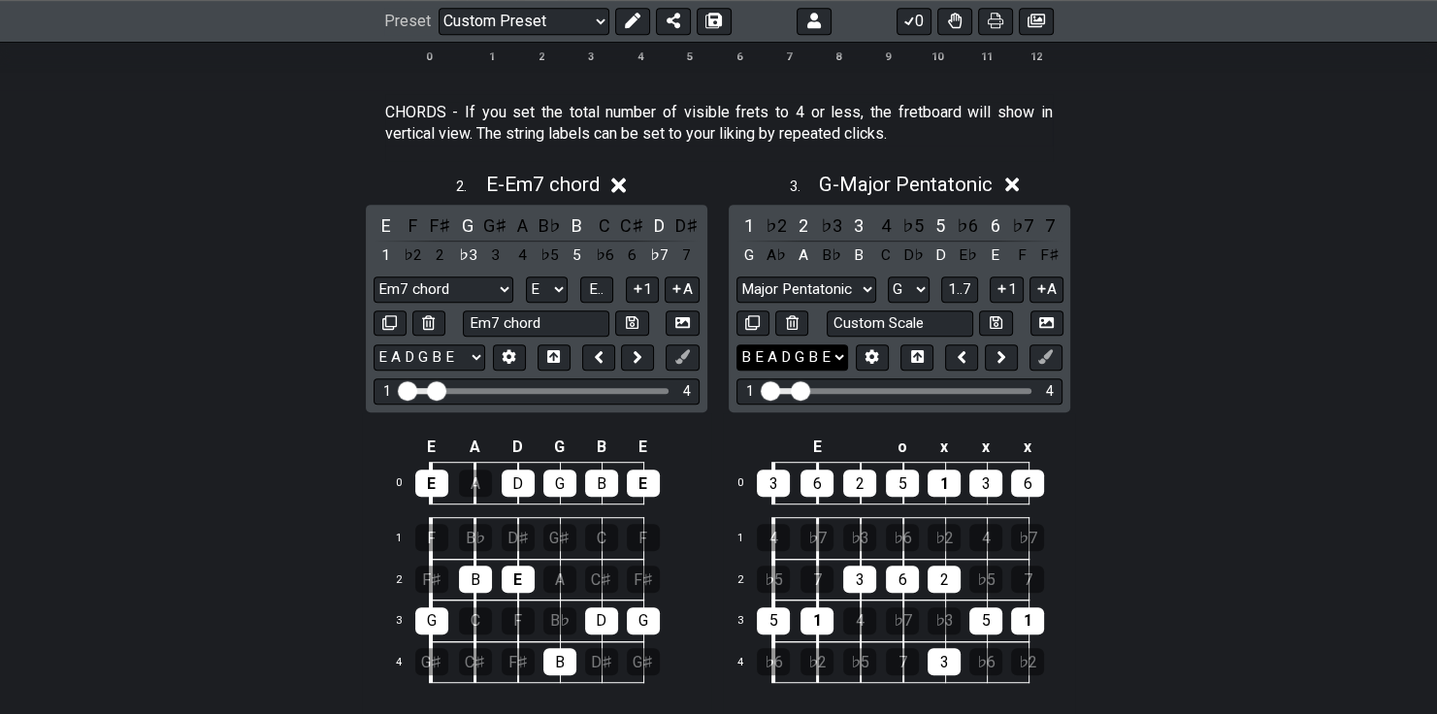
click at [792, 364] on select "B E A D G B E B E A D G B E E A D G B E B E A D F♯ B A D G C E A D A D G B E E♭…" at bounding box center [792, 357] width 112 height 26
select select "E A D G B E"
click at [736, 344] on select "B E A D G B E B E A D G B E E A D G B E B E A D F♯ B A D G C E A D A D G B E E♭…" at bounding box center [792, 357] width 112 height 26
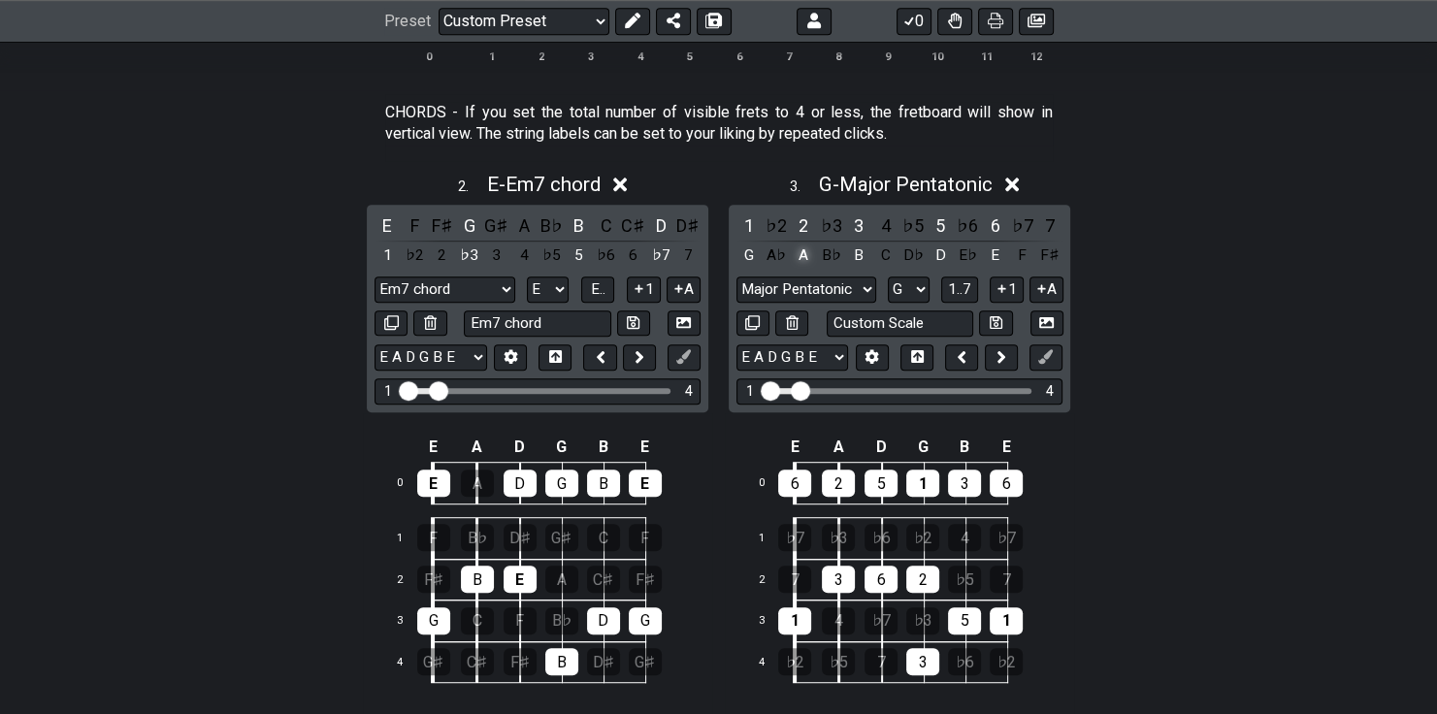
click at [802, 252] on div "A" at bounding box center [803, 256] width 25 height 26
click at [1047, 251] on div "F♯" at bounding box center [1049, 256] width 25 height 26
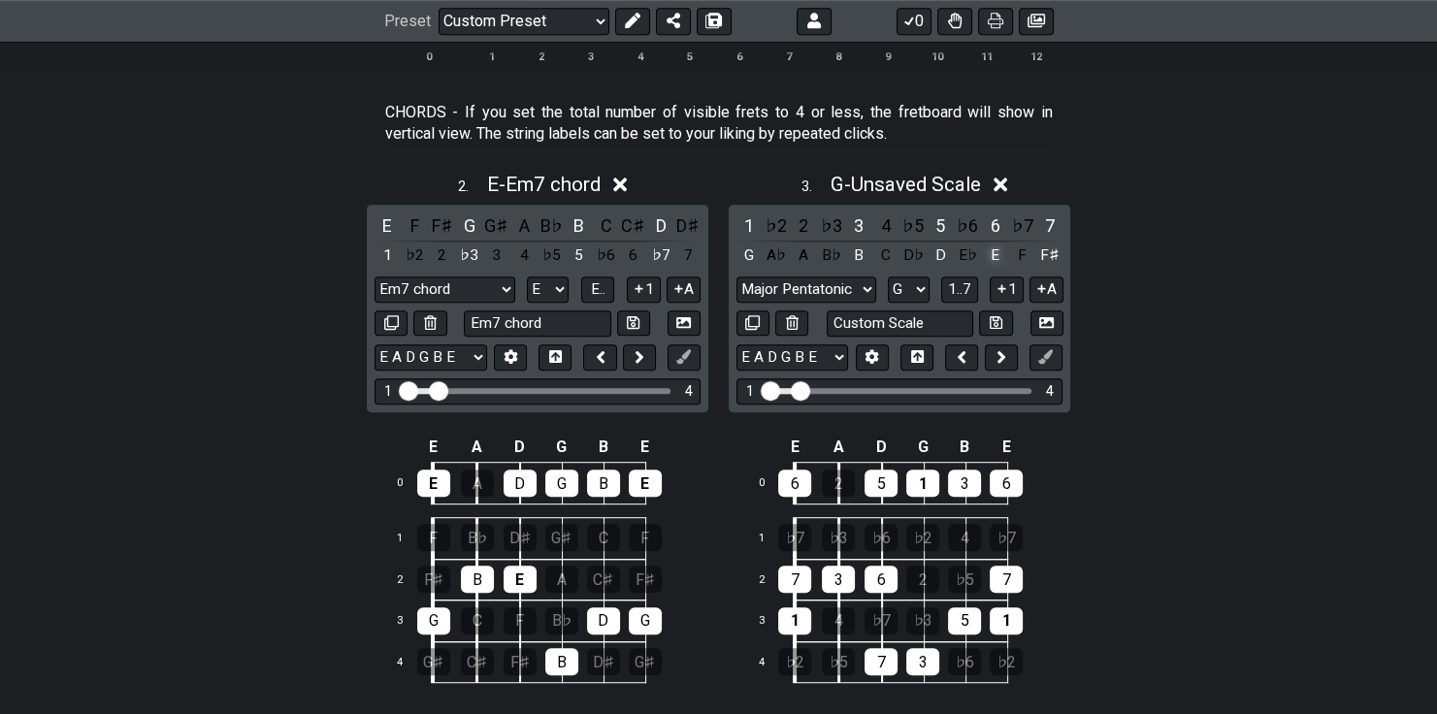
click at [994, 249] on div "E" at bounding box center [995, 256] width 25 height 26
click at [547, 283] on select "A♭ A A♯ B♭ B C C♯ D♭ D D♯ E♭ E F F♯ G♭ G G♯" at bounding box center [548, 289] width 42 height 26
click at [504, 291] on select "7 str. Chord Em7 chord Minor Pentatonic Major Pentatonic Minor Blues Major Blue…" at bounding box center [444, 289] width 140 height 26
click at [374, 276] on select "7 str. Chord Em7 chord Minor Pentatonic Major Pentatonic Minor Blues Major Blue…" at bounding box center [444, 289] width 140 height 26
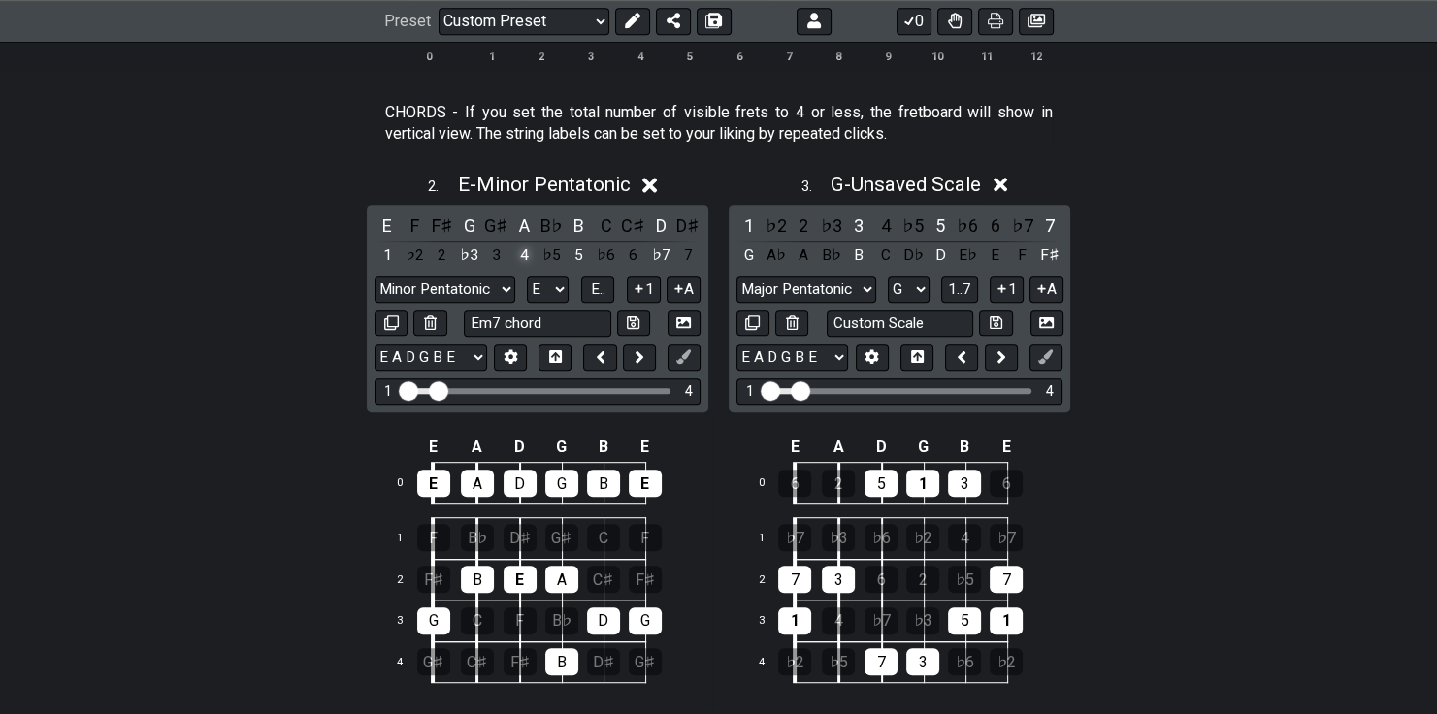
click at [525, 251] on div "4" at bounding box center [523, 256] width 25 height 26
click at [673, 283] on icon at bounding box center [678, 288] width 18 height 15
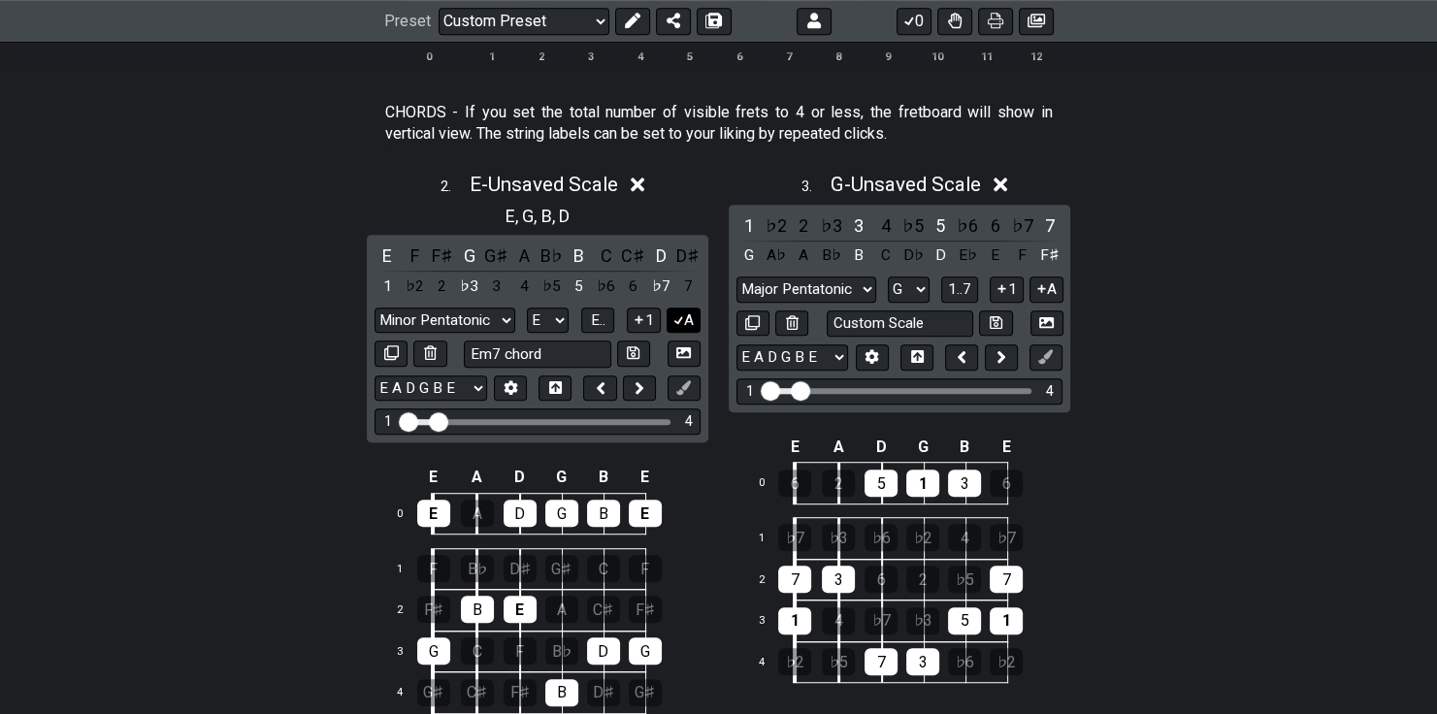
click at [684, 326] on button "A" at bounding box center [683, 321] width 34 height 26
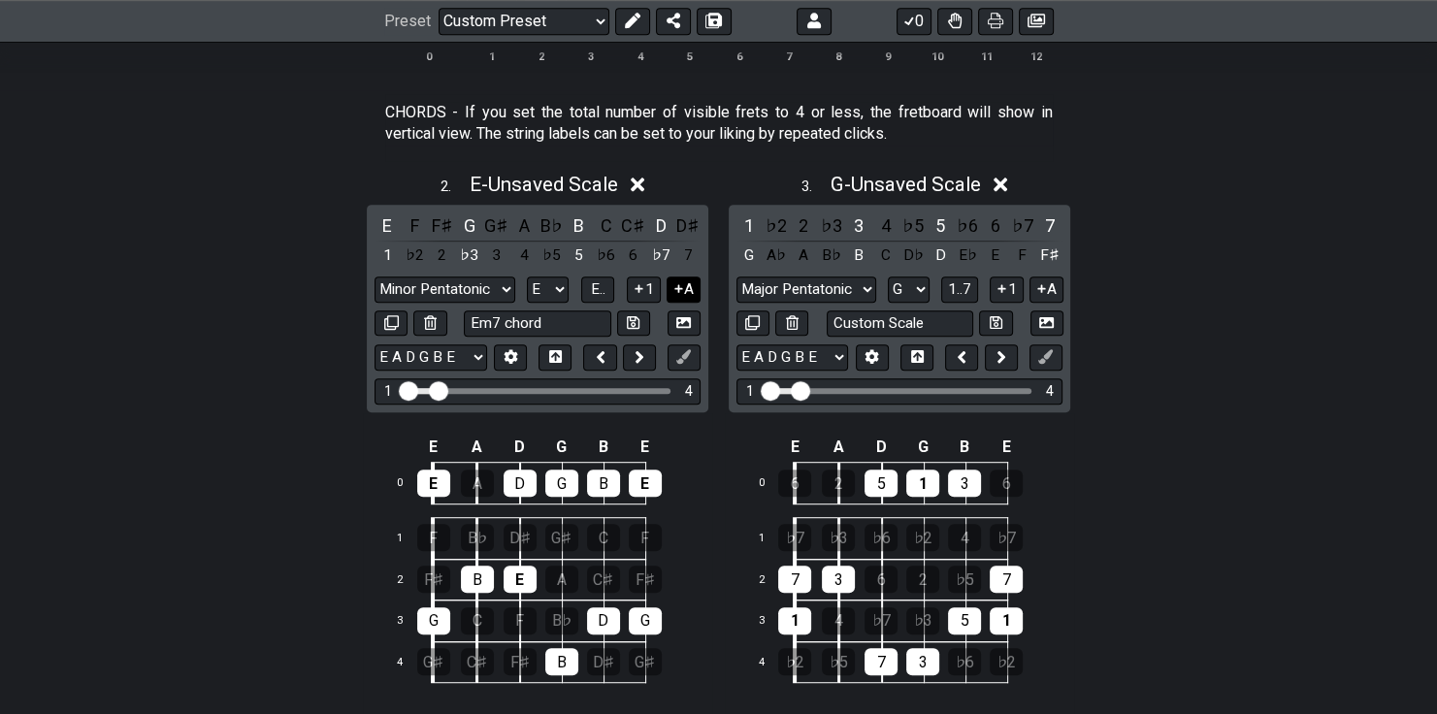
click at [691, 296] on button "A" at bounding box center [683, 289] width 34 height 26
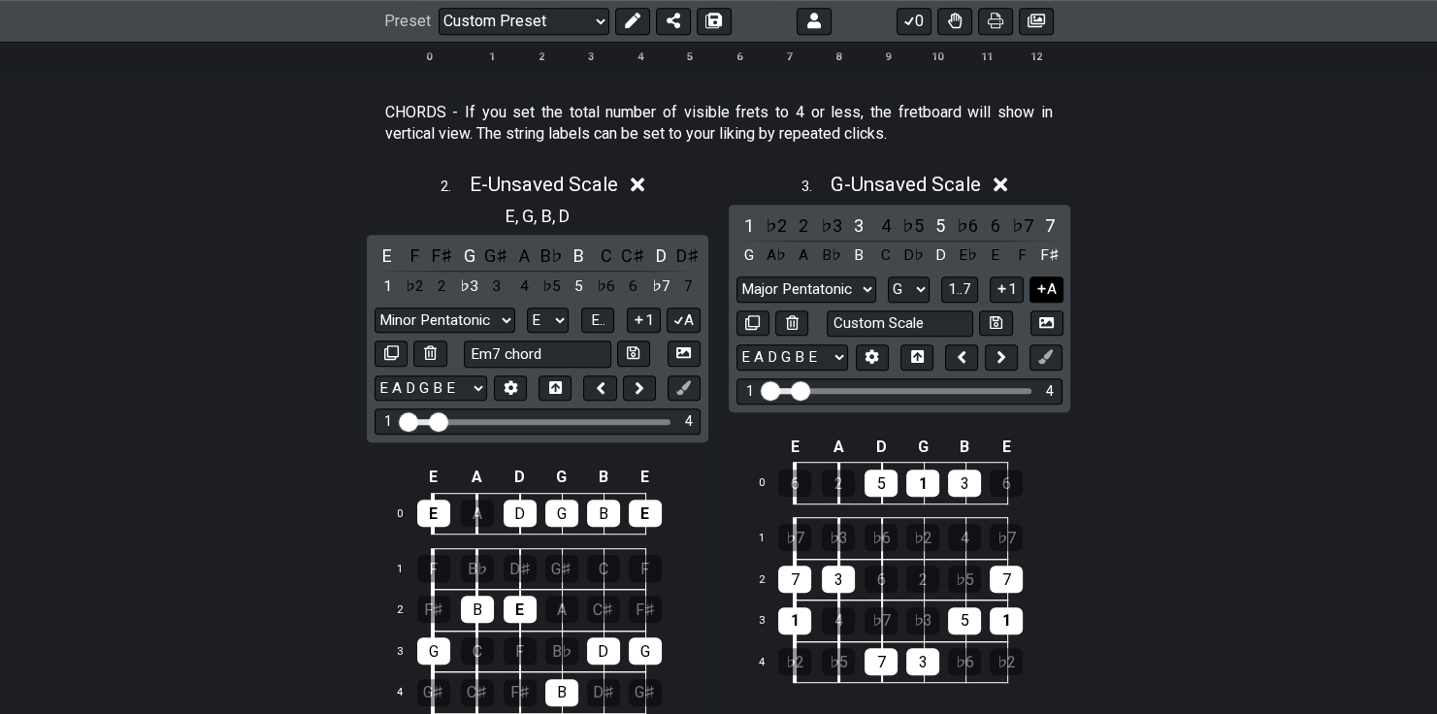
click at [1049, 281] on button "A" at bounding box center [1046, 289] width 34 height 26
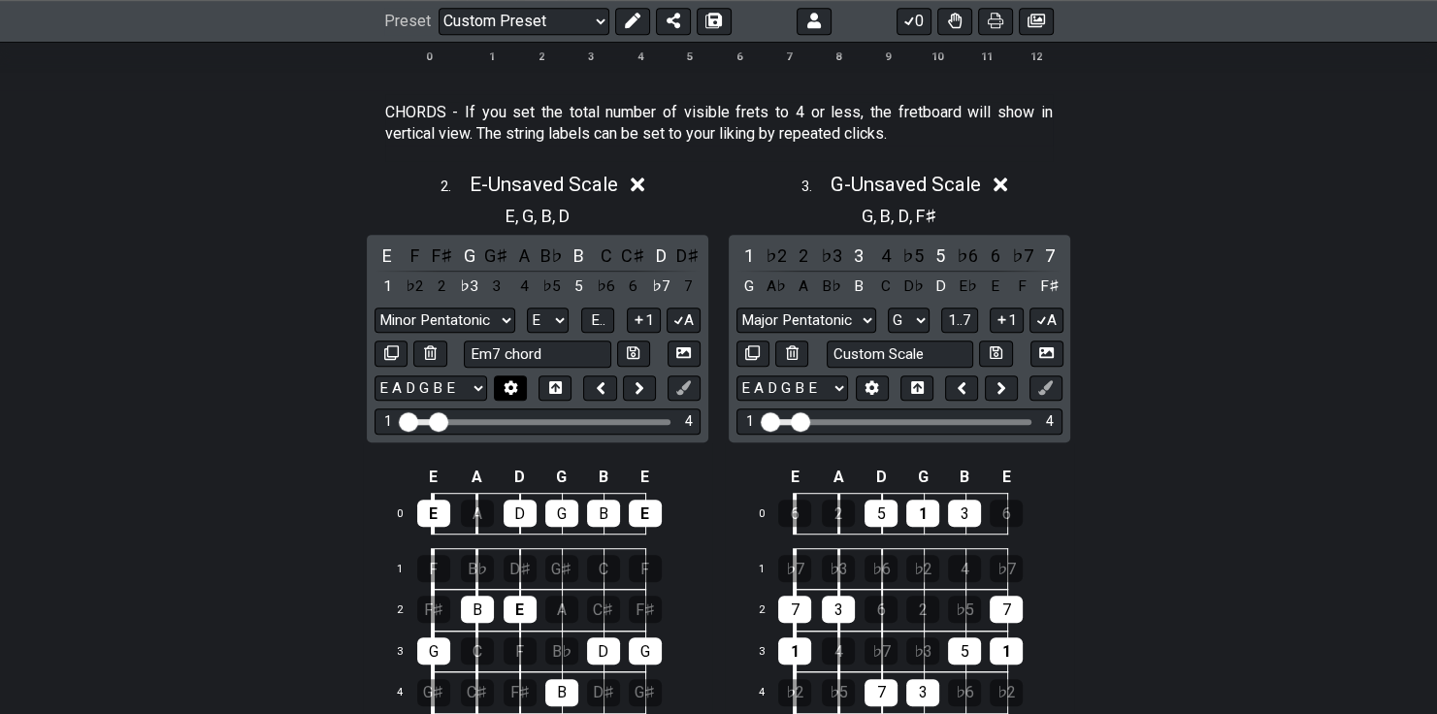
click at [520, 392] on button at bounding box center [510, 388] width 33 height 26
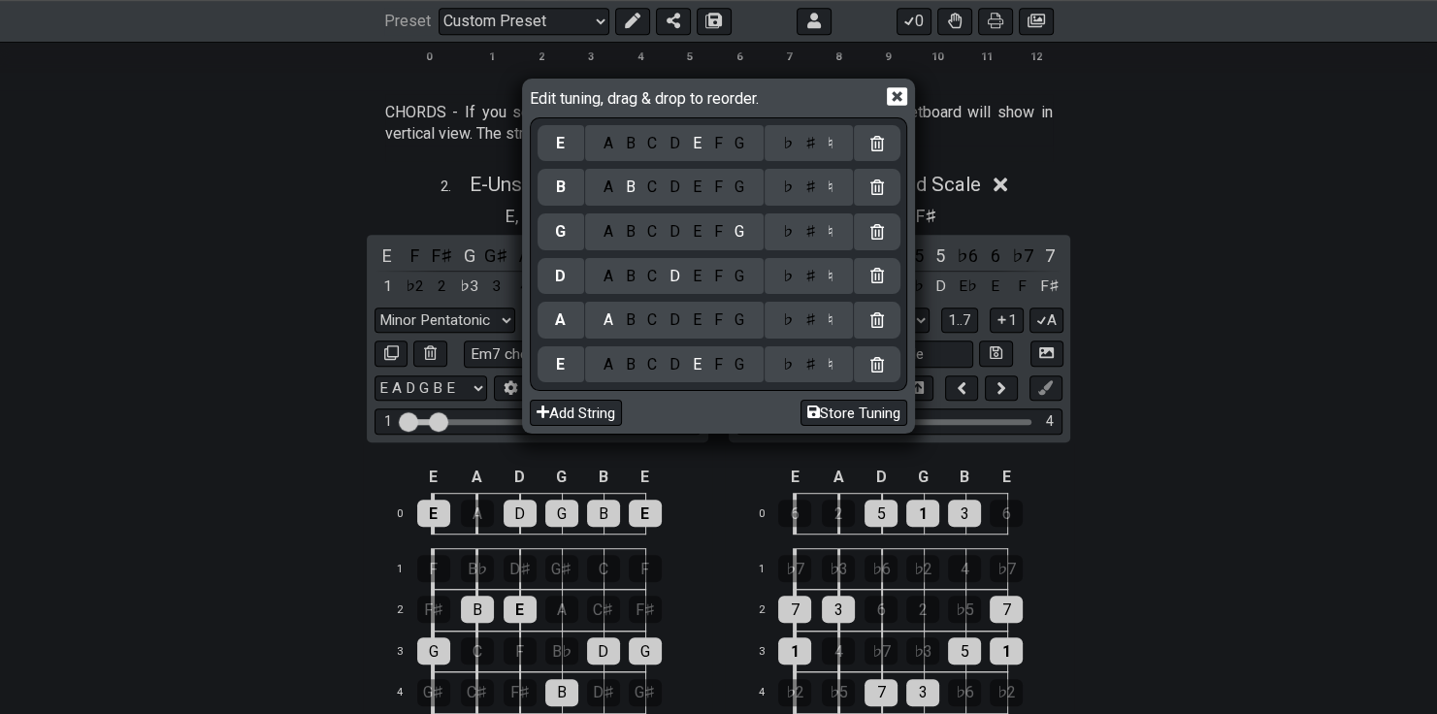
click at [247, 336] on div "Edit tuning, drag & drop to reorder. E A B C D E F G ♭ ♯ ♮ B A B C D E F G ♭ ♯ …" at bounding box center [718, 357] width 1437 height 714
click at [892, 94] on icon at bounding box center [897, 96] width 20 height 20
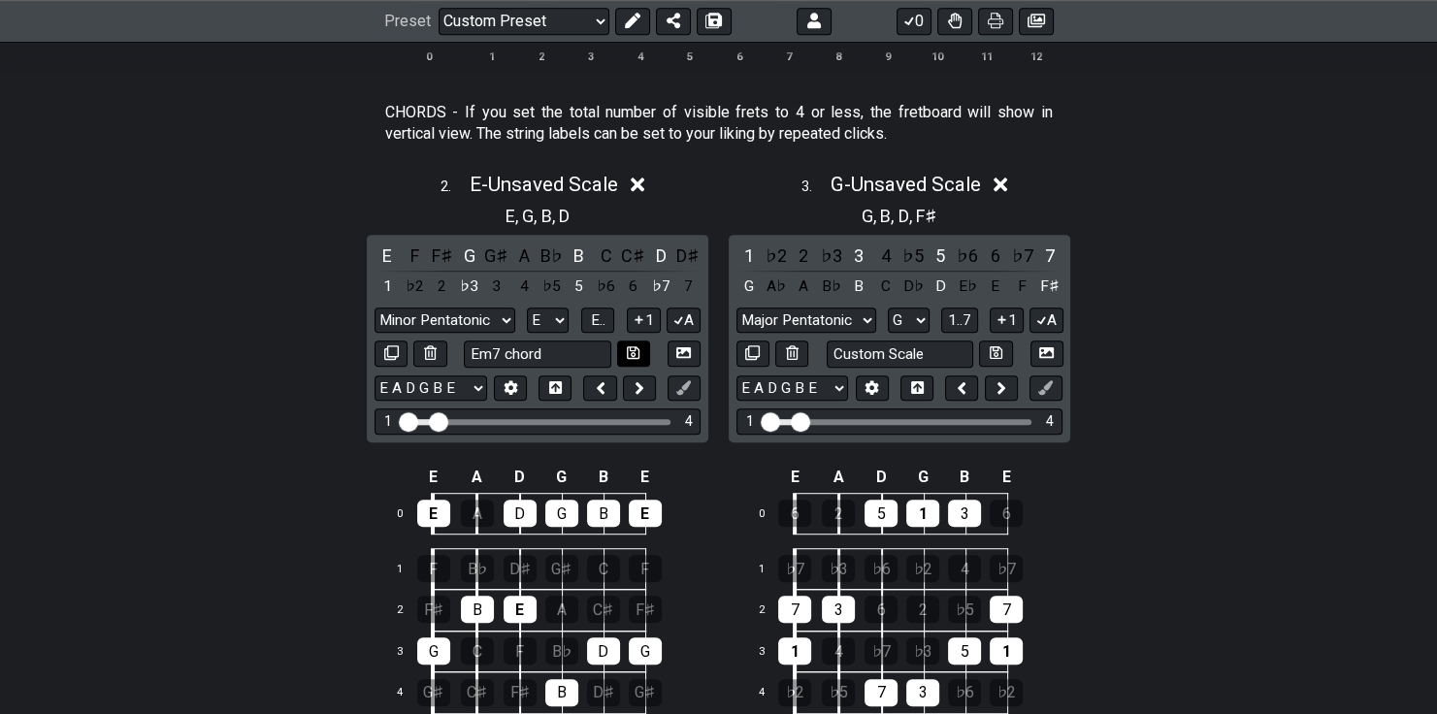
click at [629, 348] on icon at bounding box center [633, 352] width 13 height 15
select select "Em7 chord"
click at [990, 358] on icon at bounding box center [996, 352] width 13 height 13
select select "Custom Scale"
click at [900, 353] on input "text" at bounding box center [900, 354] width 147 height 26
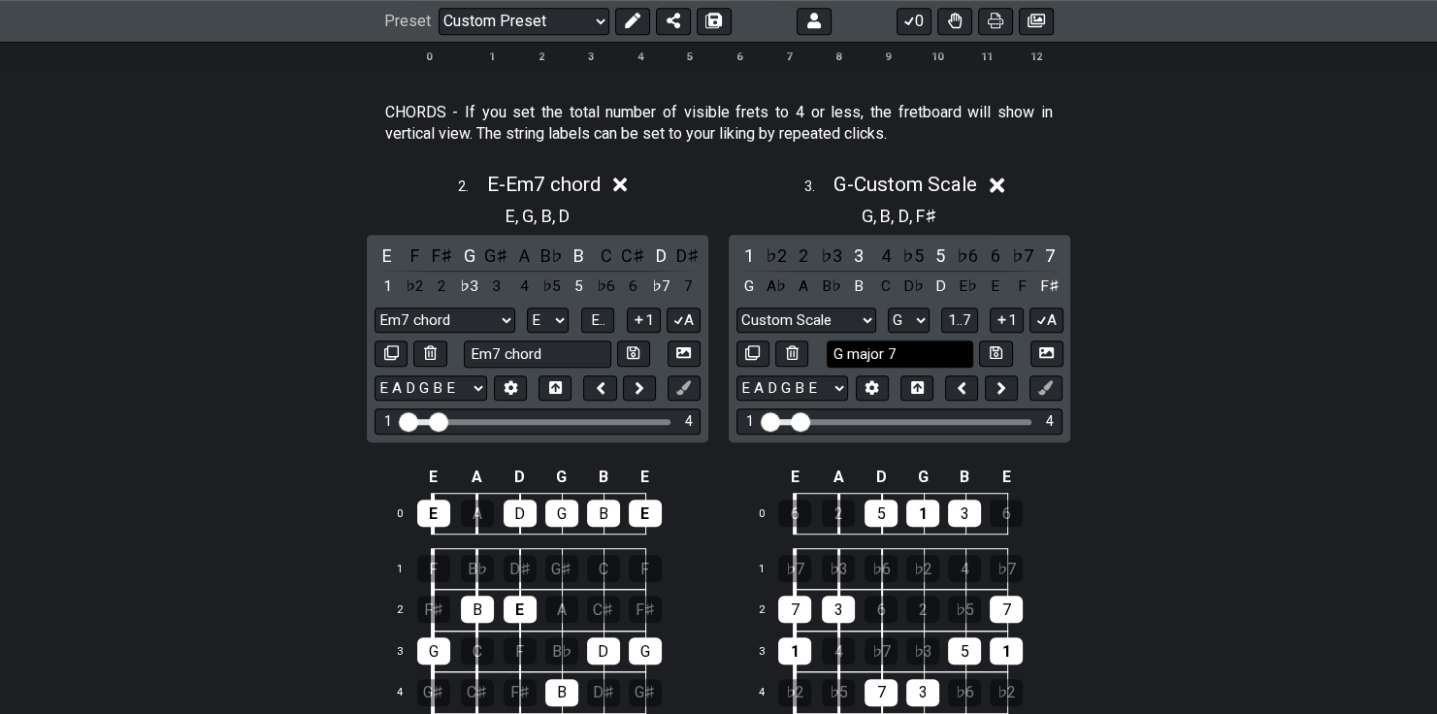
type input "G major 7"
click at [997, 343] on button at bounding box center [995, 354] width 33 height 26
select select "G major 7"
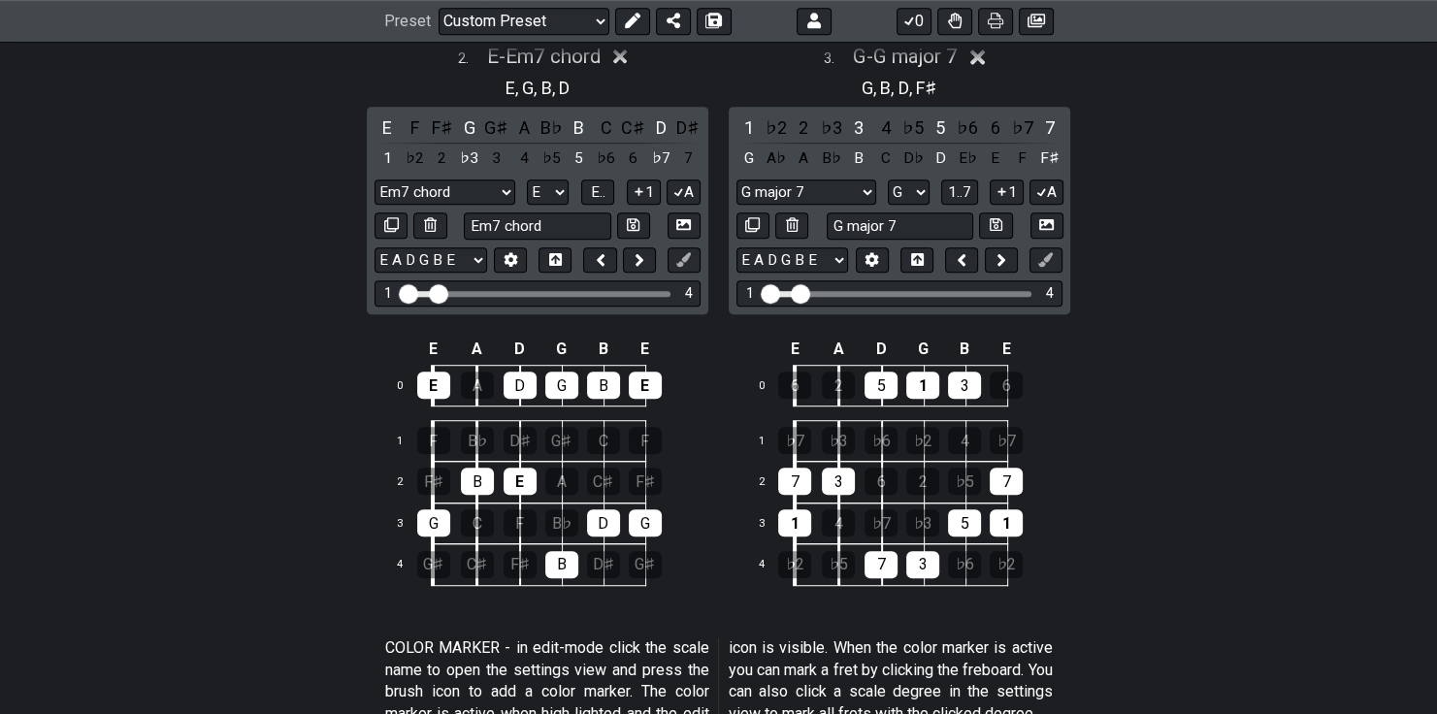
scroll to position [1164, 0]
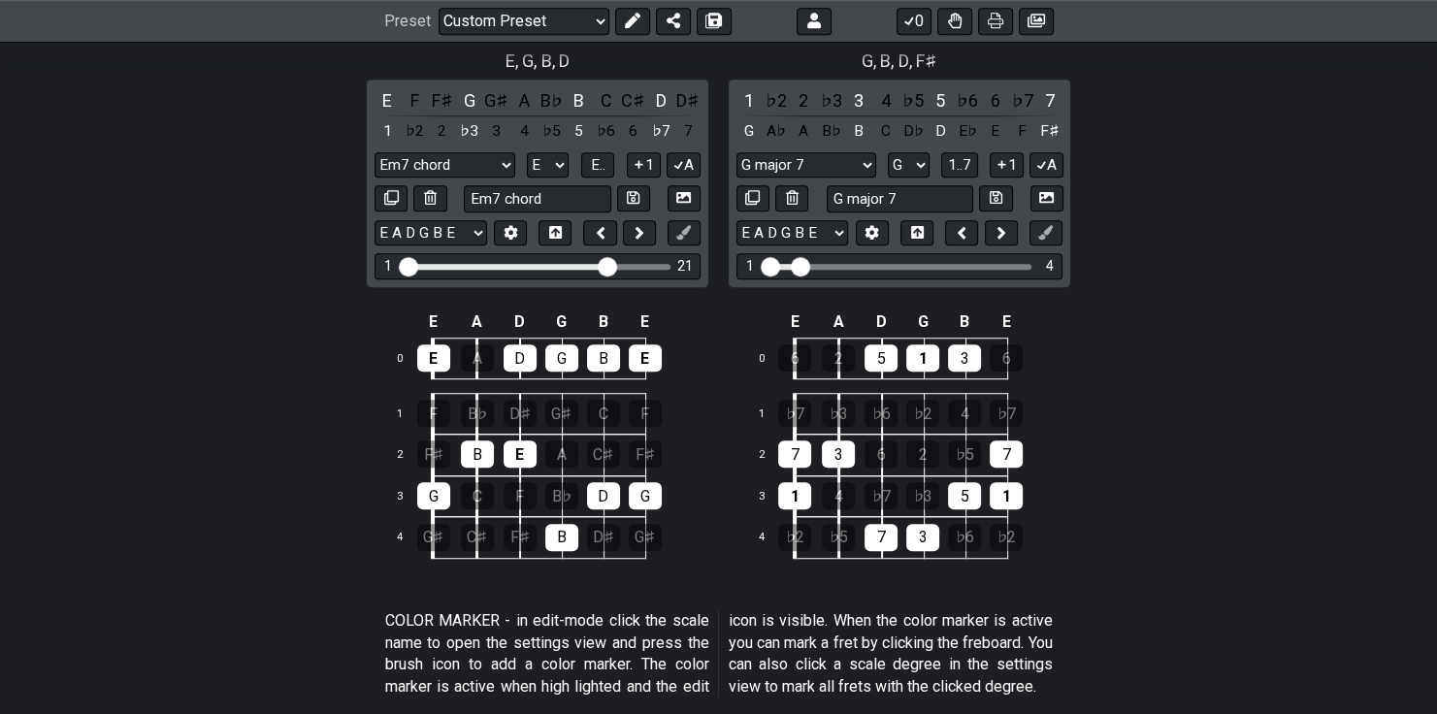
drag, startPoint x: 435, startPoint y: 258, endPoint x: 608, endPoint y: 260, distance: 173.7
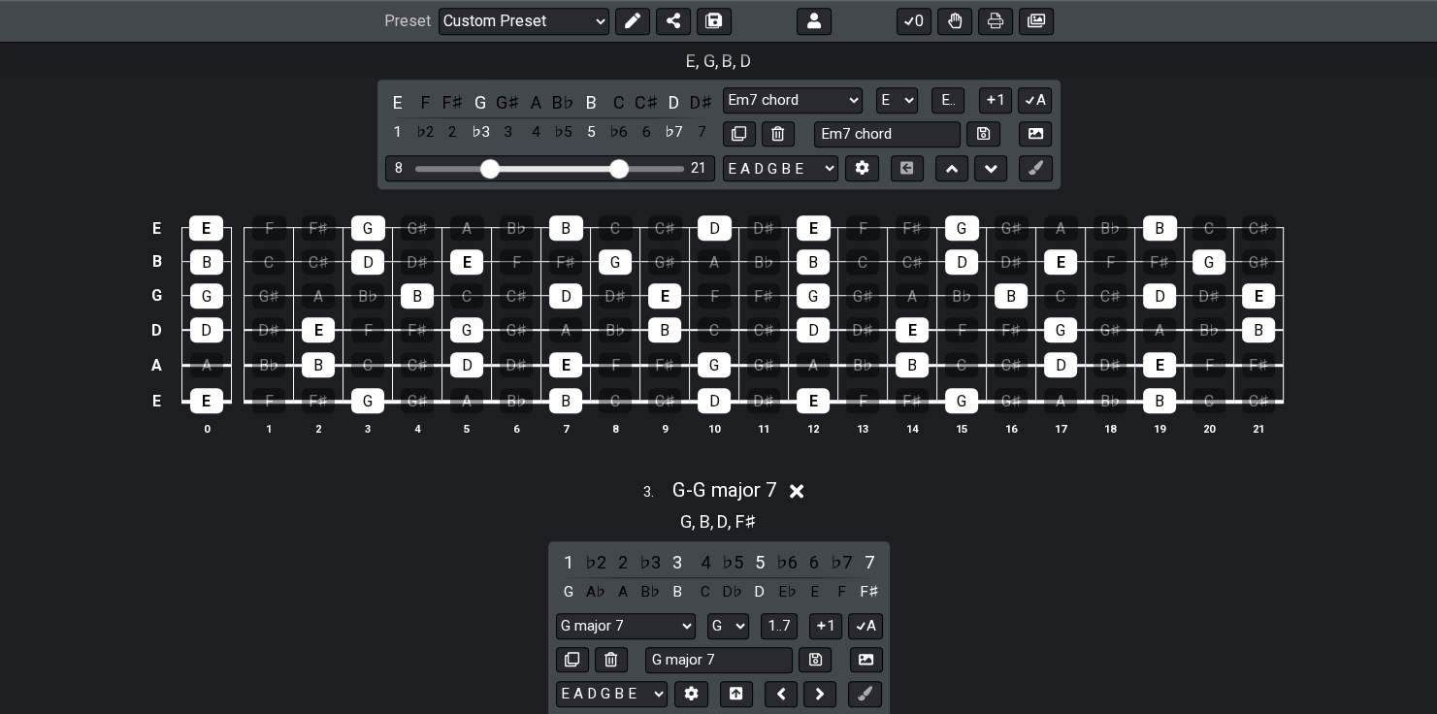
drag, startPoint x: 416, startPoint y: 167, endPoint x: 486, endPoint y: 172, distance: 70.0
click at [486, 167] on input "Visible fret range" at bounding box center [550, 167] width 276 height 0
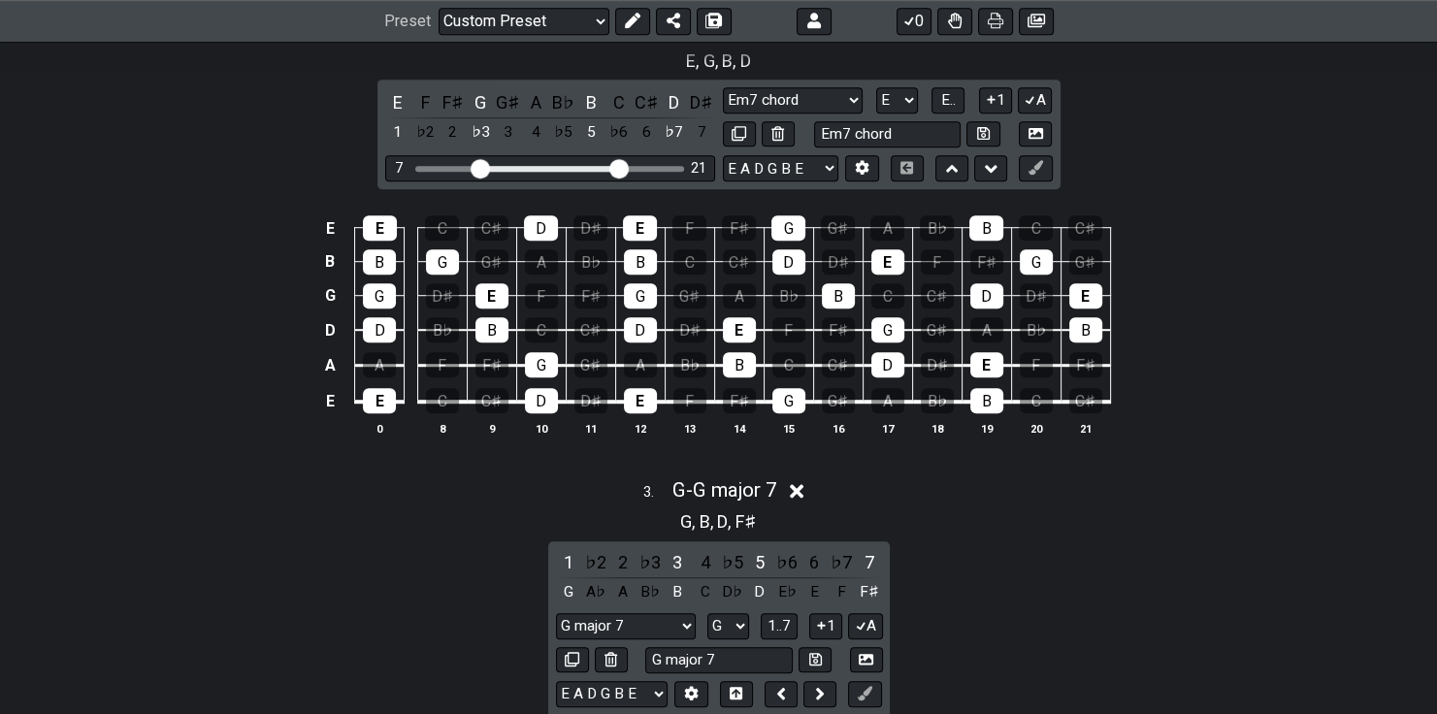
click at [481, 167] on input "Visible fret range" at bounding box center [550, 167] width 276 height 0
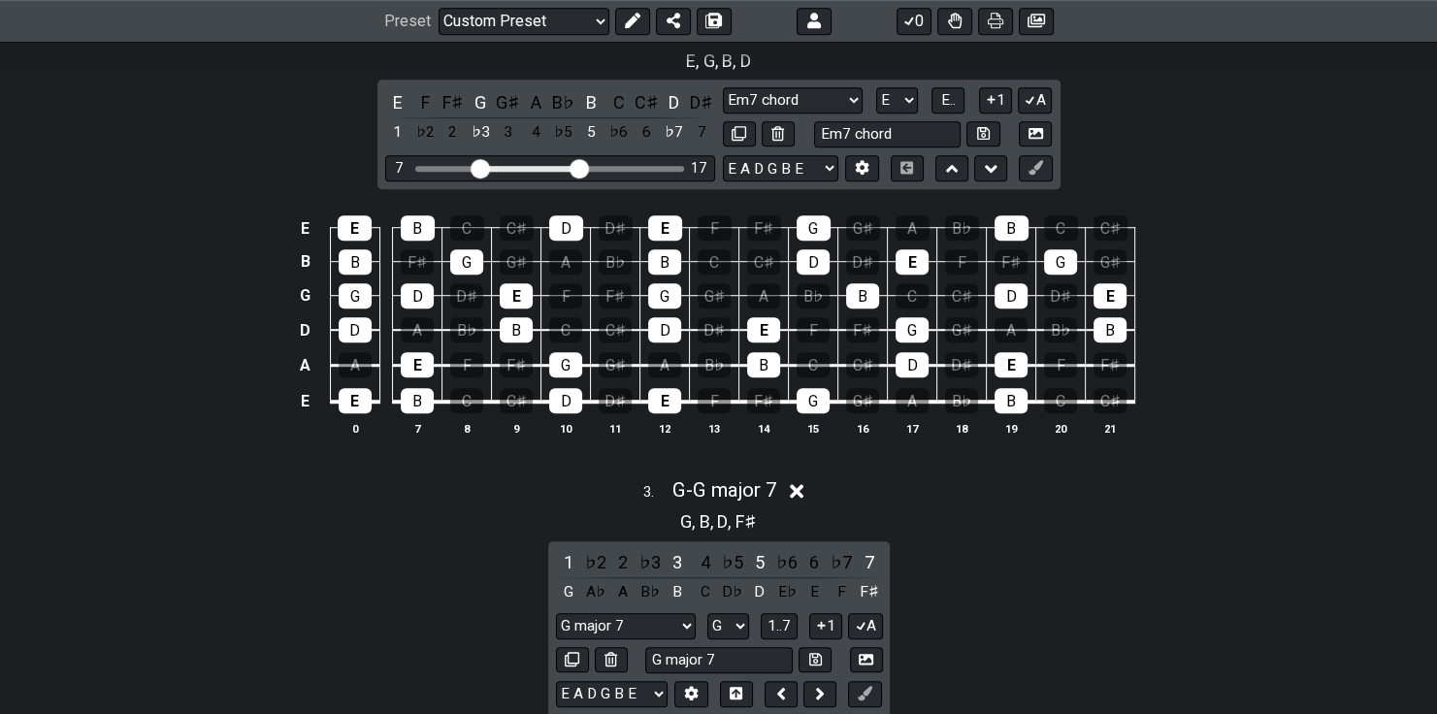
drag, startPoint x: 620, startPoint y: 171, endPoint x: 574, endPoint y: 176, distance: 45.9
click at [574, 167] on input "Visible fret range" at bounding box center [550, 167] width 276 height 0
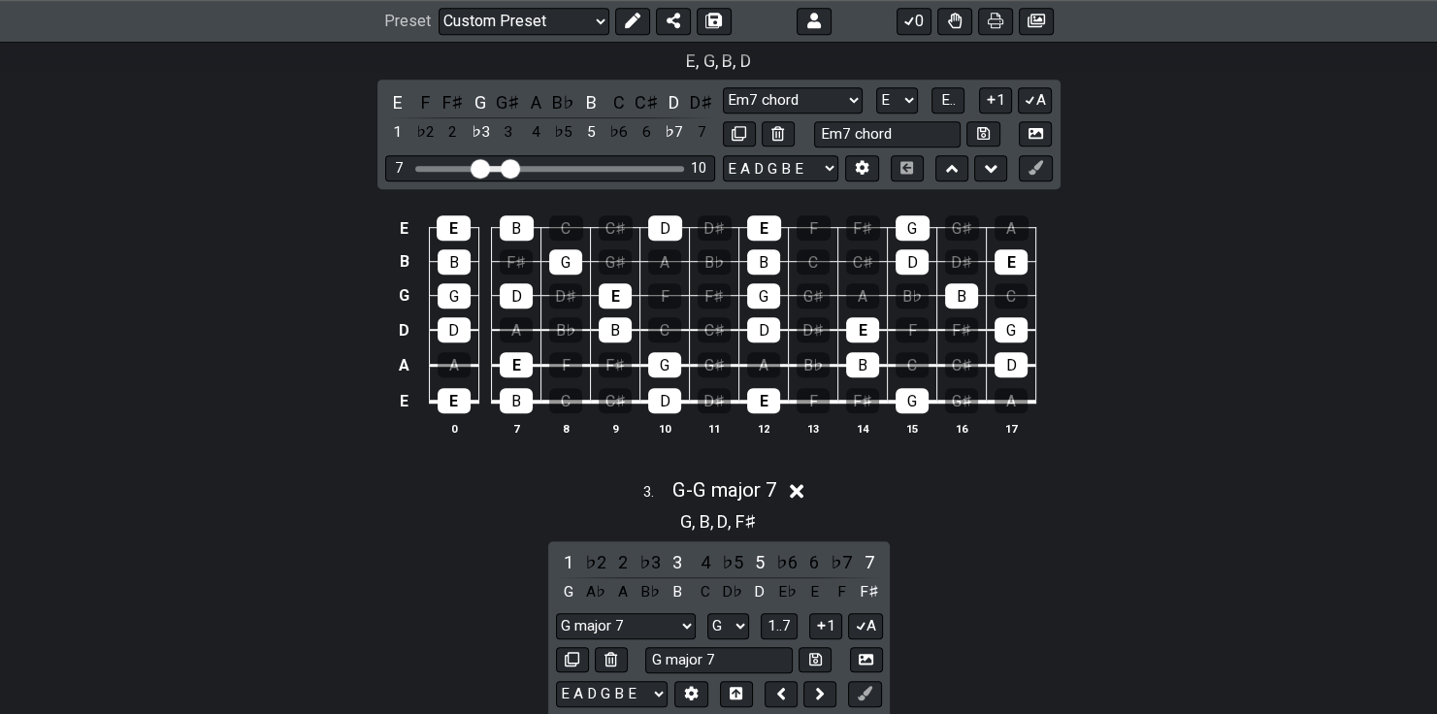
drag, startPoint x: 571, startPoint y: 173, endPoint x: 512, endPoint y: 171, distance: 59.2
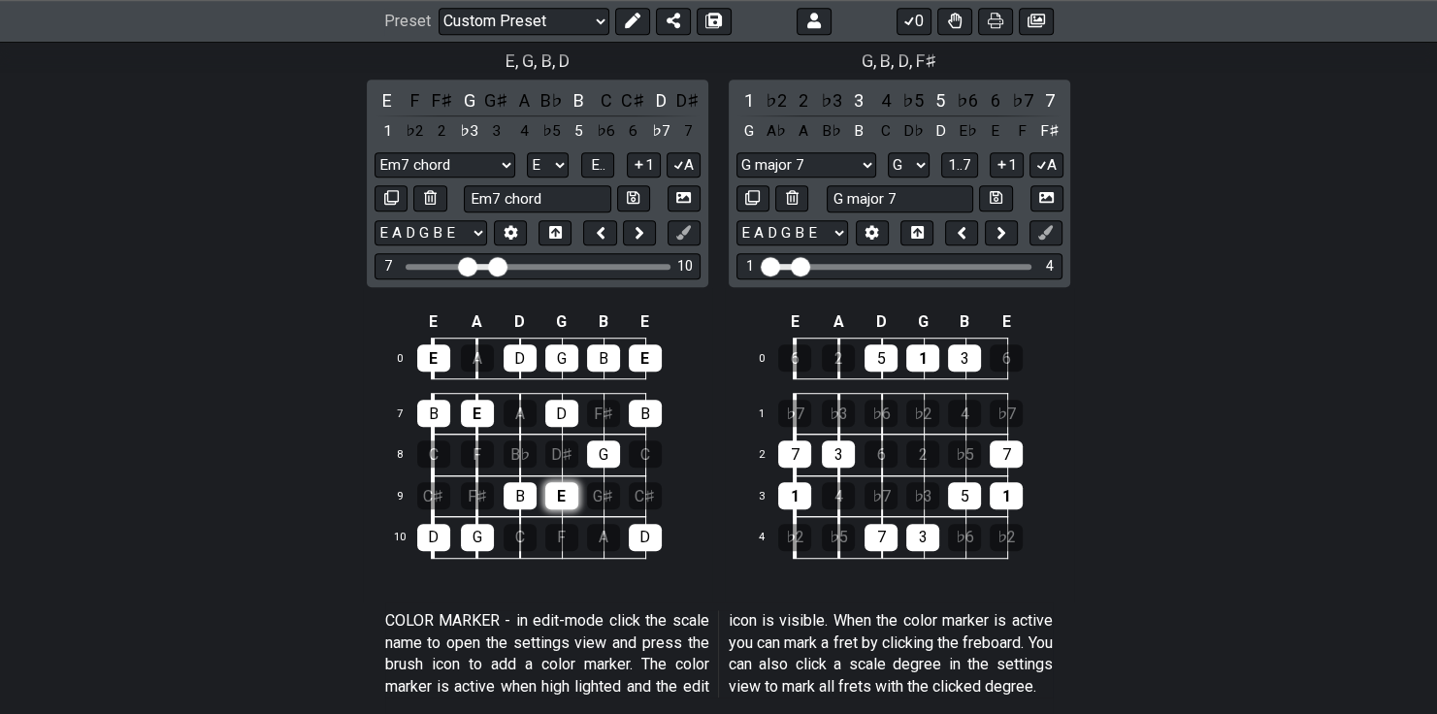
click at [574, 499] on div "E" at bounding box center [561, 495] width 33 height 27
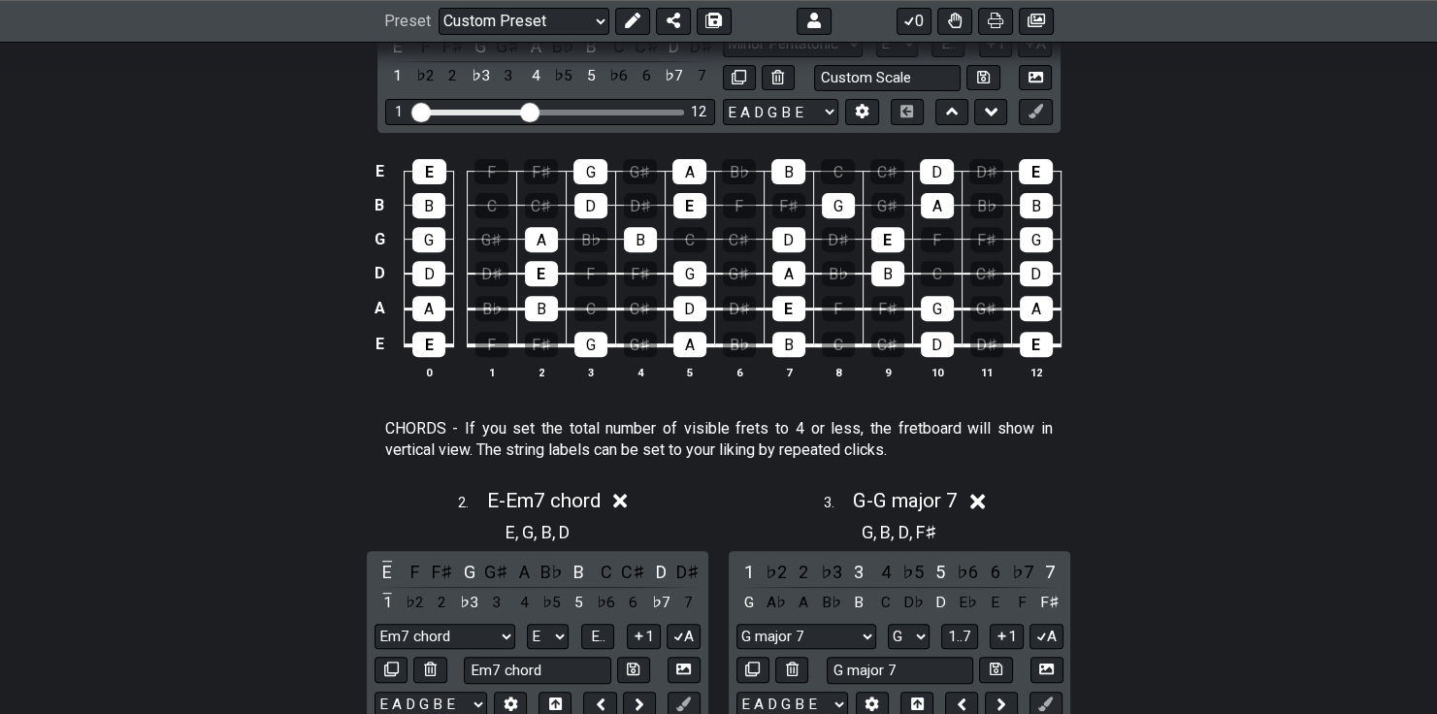
scroll to position [621, 0]
